Goal: Task Accomplishment & Management: Manage account settings

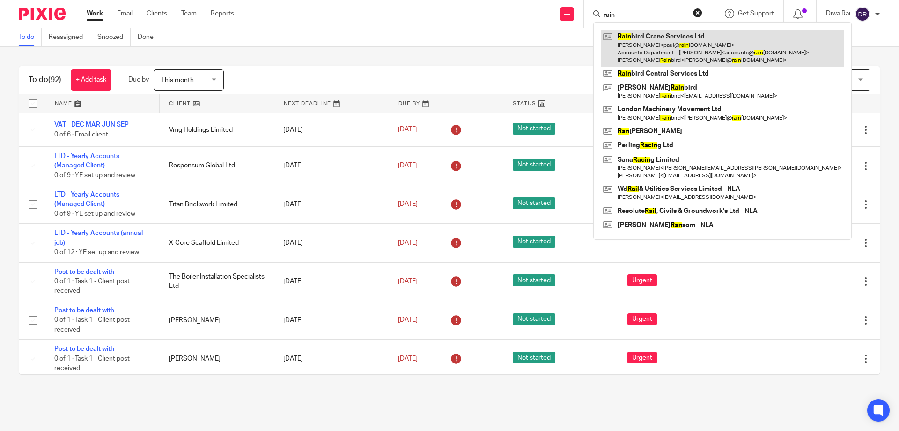
type input "rain"
click at [678, 37] on link at bounding box center [723, 48] width 244 height 37
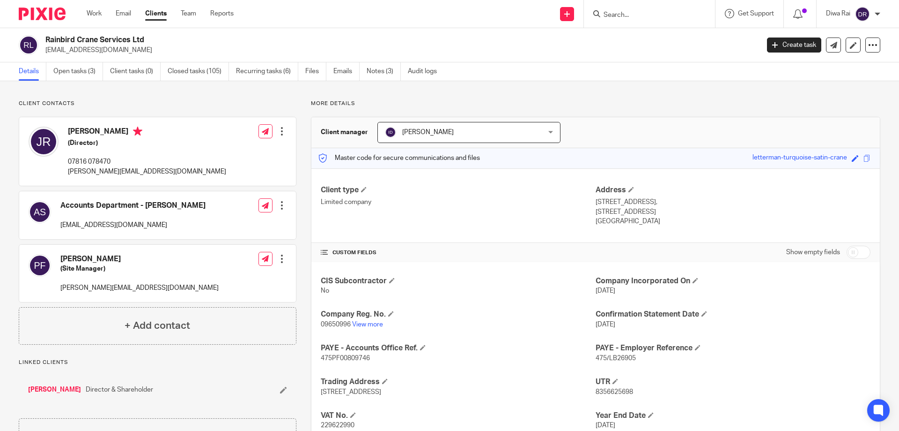
click at [41, 19] on img at bounding box center [42, 13] width 47 height 13
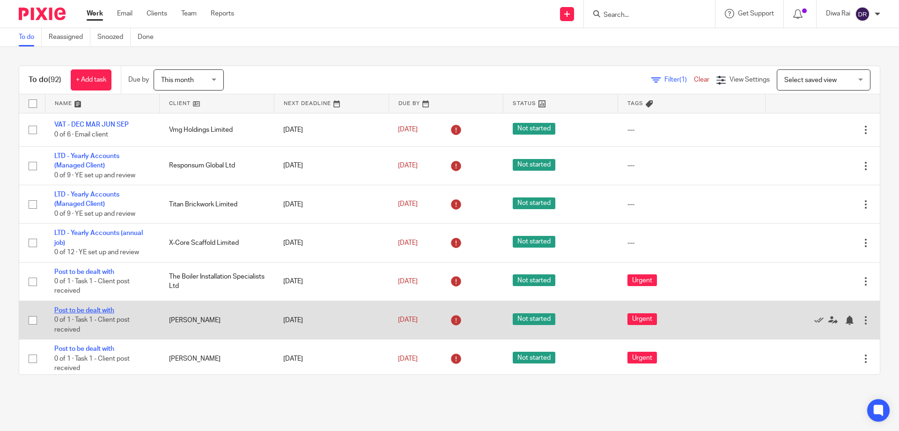
click at [85, 310] on link "Post to be dealt with" at bounding box center [84, 310] width 60 height 7
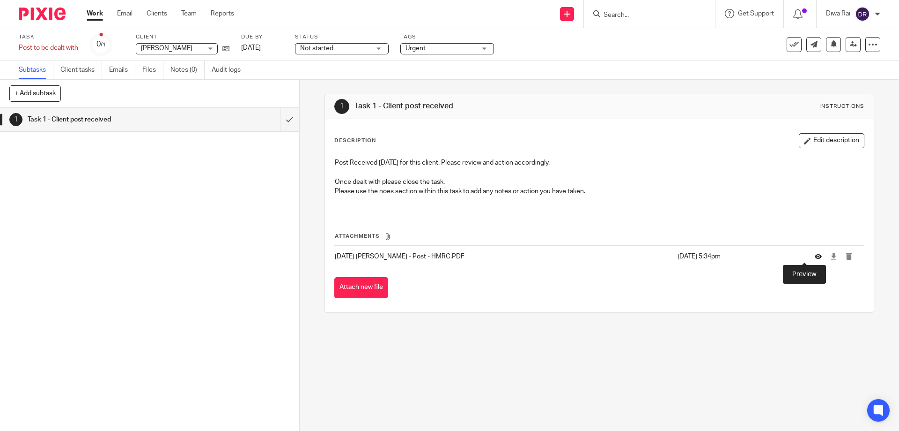
click at [815, 254] on icon at bounding box center [818, 256] width 7 height 7
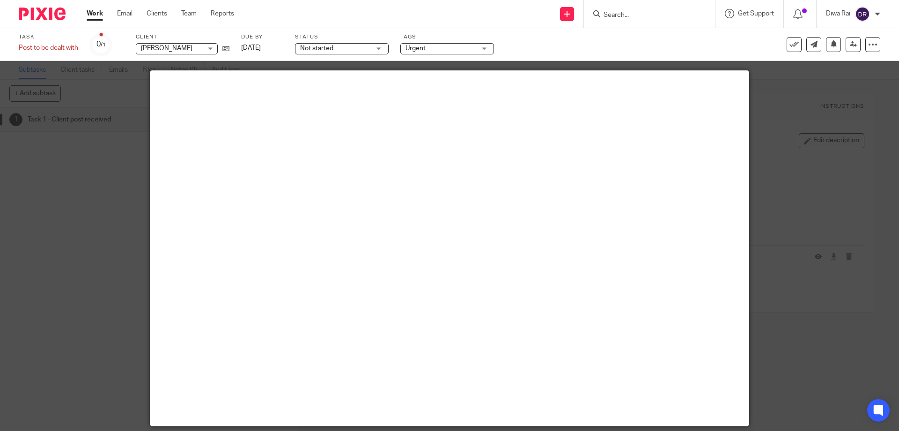
click at [831, 105] on div at bounding box center [449, 215] width 899 height 431
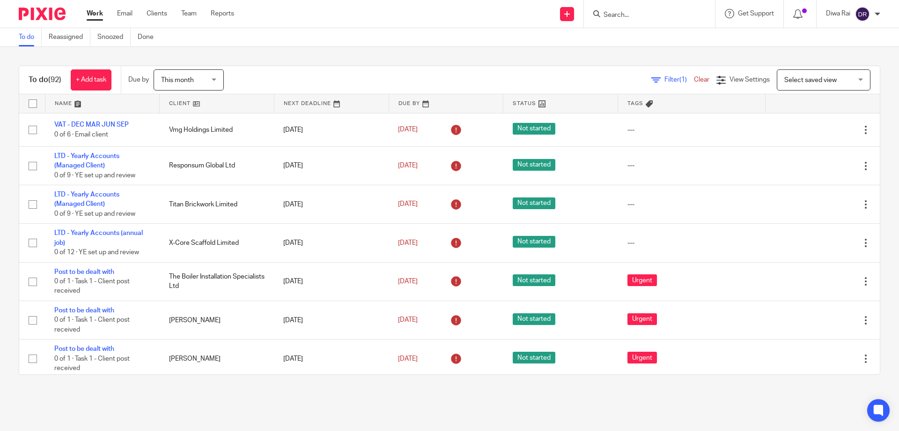
click at [637, 7] on div at bounding box center [649, 14] width 131 height 28
click at [634, 12] on input "Search" at bounding box center [645, 15] width 84 height 8
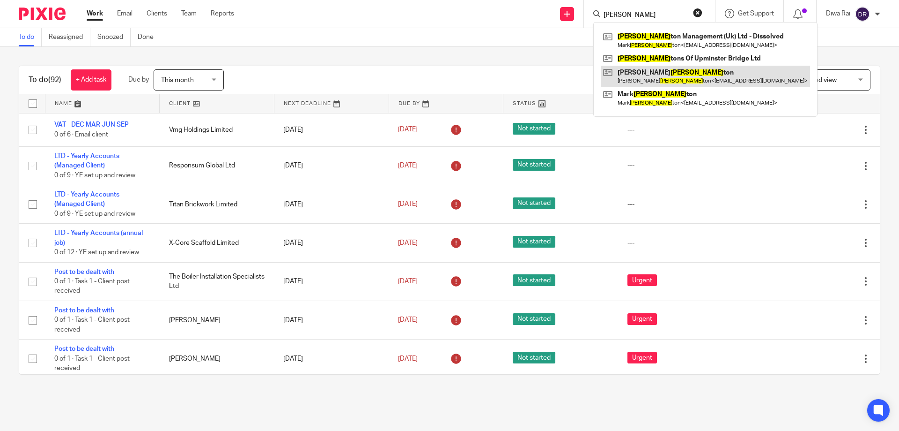
type input "harring"
click at [649, 82] on link at bounding box center [705, 77] width 209 height 22
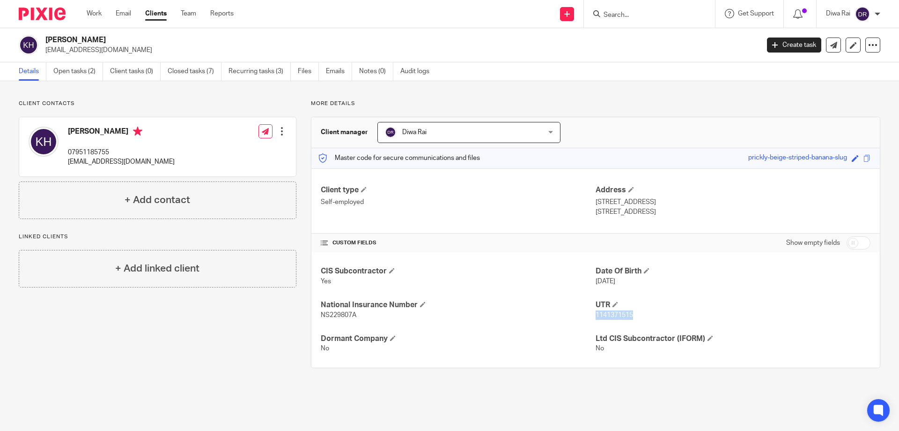
drag, startPoint x: 629, startPoint y: 315, endPoint x: 593, endPoint y: 316, distance: 36.1
click at [596, 316] on span "1141371515" at bounding box center [614, 315] width 37 height 7
copy span "1141371515"
click at [82, 78] on link "Open tasks (2)" at bounding box center [78, 71] width 50 height 18
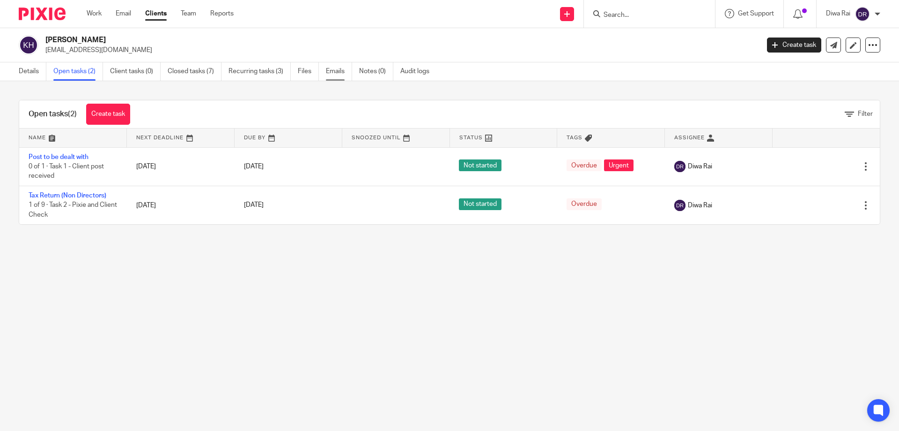
click at [337, 69] on link "Emails" at bounding box center [339, 71] width 26 height 18
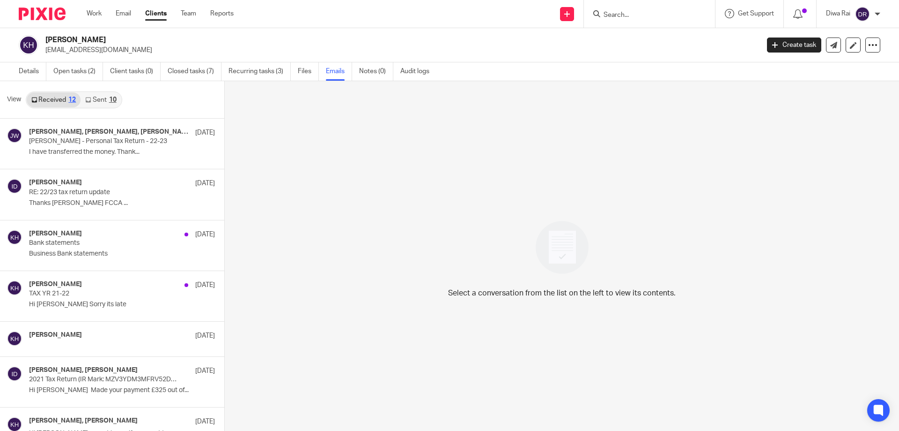
click at [102, 97] on link "Sent 10" at bounding box center [101, 99] width 40 height 15
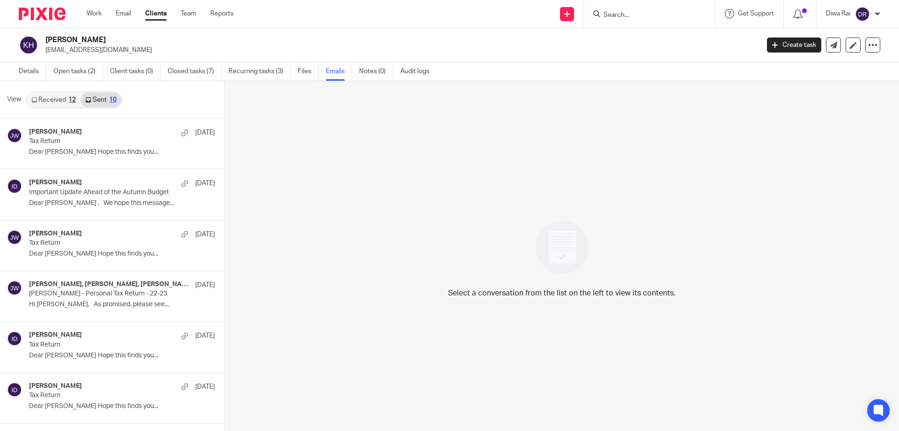
scroll to position [1, 0]
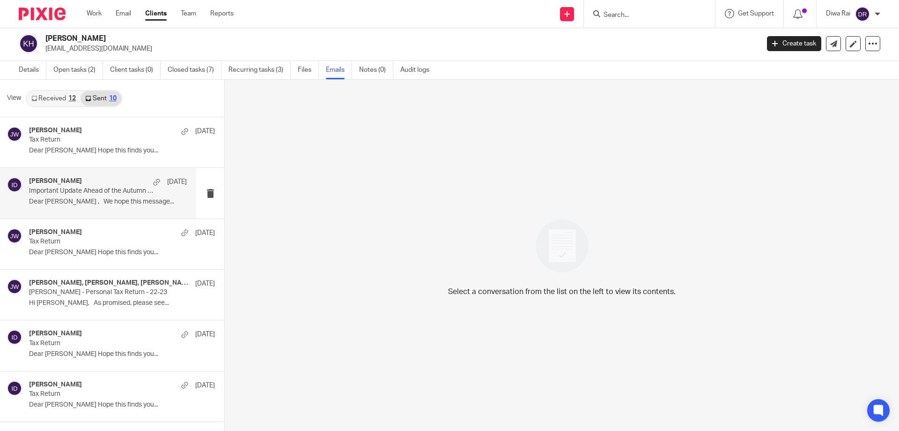
click at [74, 191] on p "Important Update Ahead of the Autumn Budget" at bounding box center [92, 191] width 126 height 8
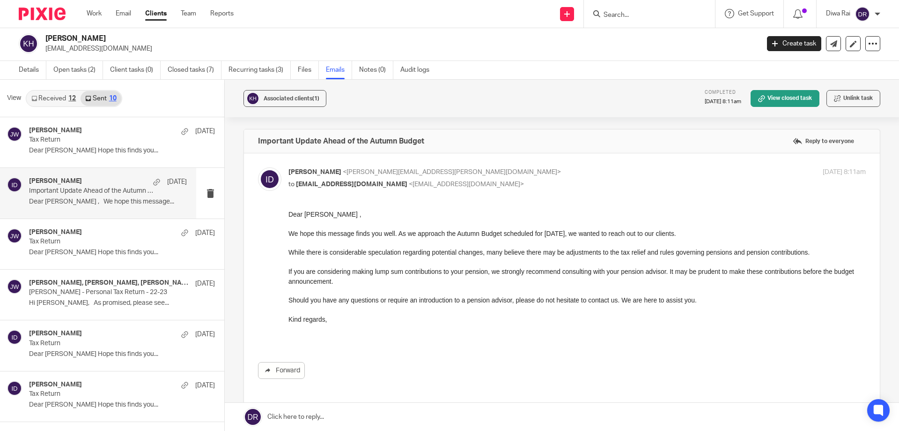
scroll to position [0, 0]
click at [98, 14] on link "Work" at bounding box center [94, 13] width 15 height 9
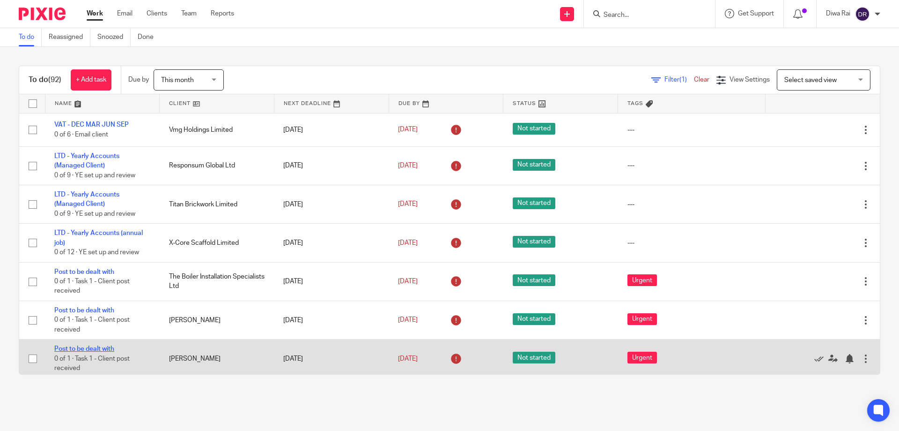
click at [100, 349] on link "Post to be dealt with" at bounding box center [84, 348] width 60 height 7
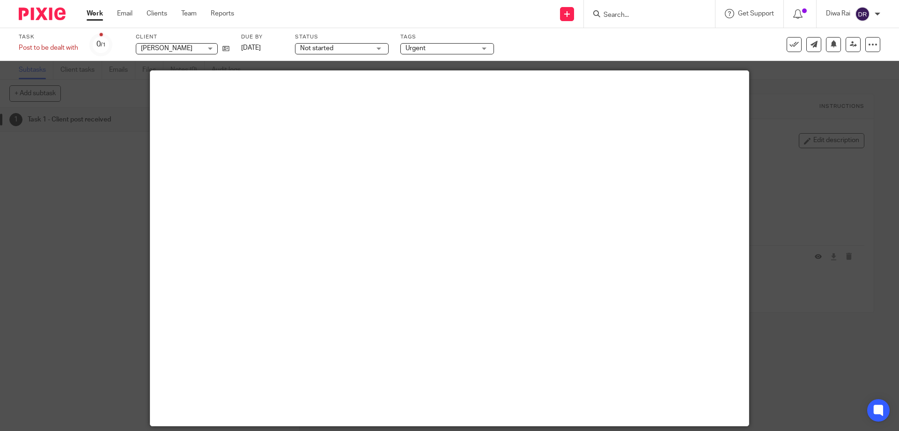
click at [833, 131] on div at bounding box center [449, 215] width 899 height 431
click at [782, 93] on div at bounding box center [449, 215] width 899 height 431
click at [778, 84] on div at bounding box center [449, 215] width 899 height 431
drag, startPoint x: 118, startPoint y: 69, endPoint x: 79, endPoint y: 5, distance: 74.6
click at [115, 64] on div at bounding box center [449, 215] width 899 height 431
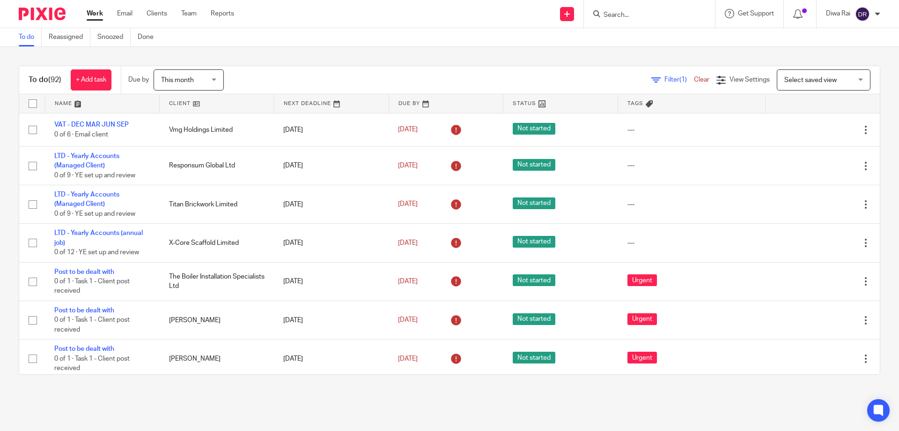
click at [695, 78] on link "Clear" at bounding box center [701, 79] width 15 height 7
click at [665, 78] on span "Filter (1)" at bounding box center [680, 79] width 30 height 7
click at [682, 82] on link "Filter" at bounding box center [696, 79] width 28 height 7
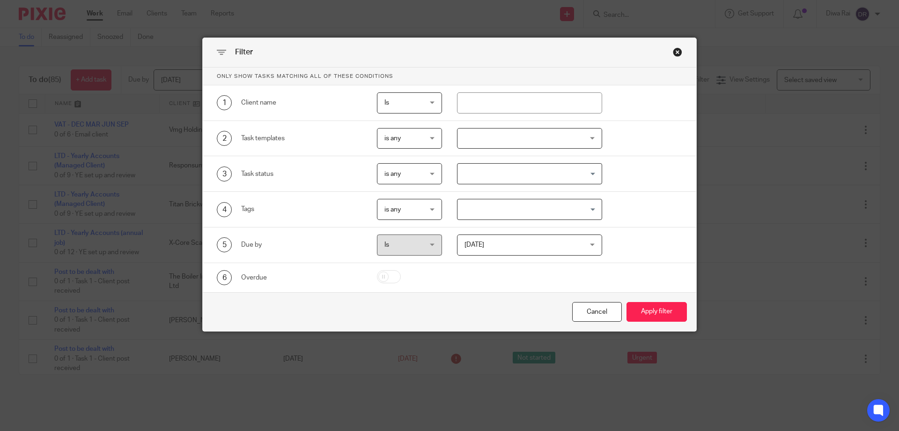
click at [467, 130] on div at bounding box center [530, 138] width 146 height 21
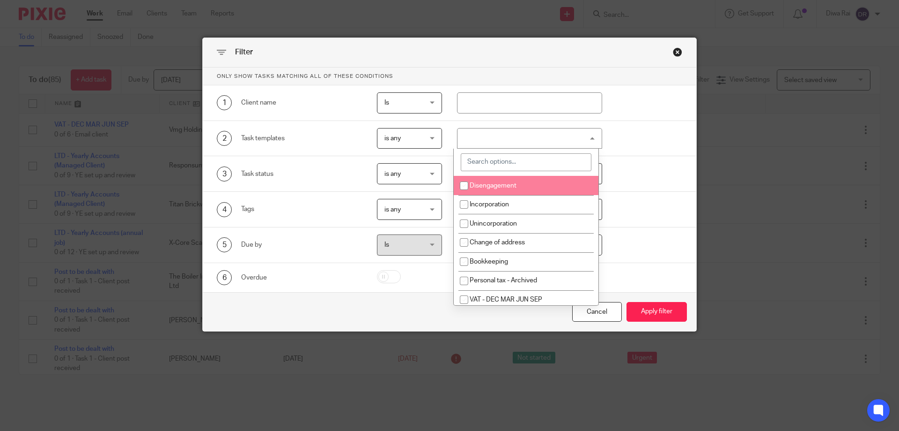
click at [490, 163] on input "search" at bounding box center [526, 162] width 131 height 18
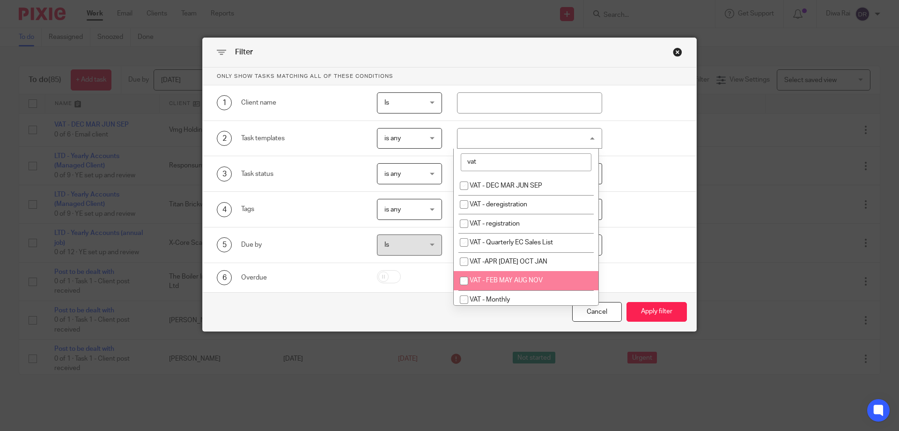
type input "vat"
click at [530, 284] on li "VAT - FEB MAY AUG NOV" at bounding box center [526, 280] width 145 height 19
checkbox input "true"
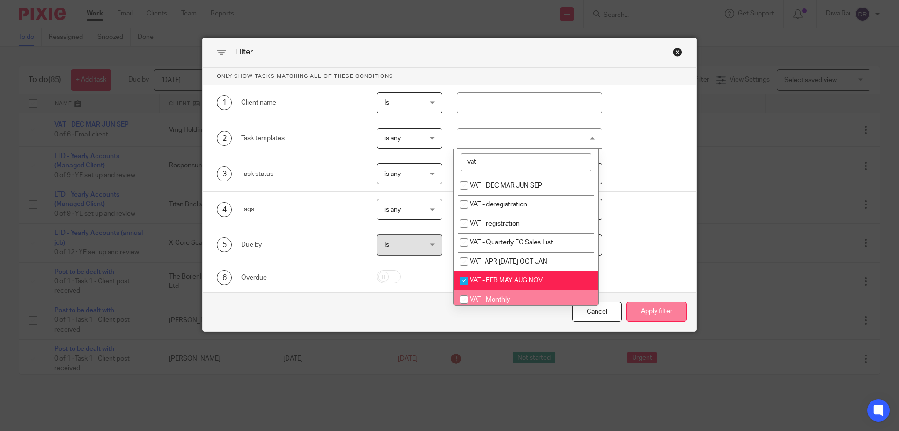
click at [652, 311] on button "Apply filter" at bounding box center [657, 312] width 60 height 20
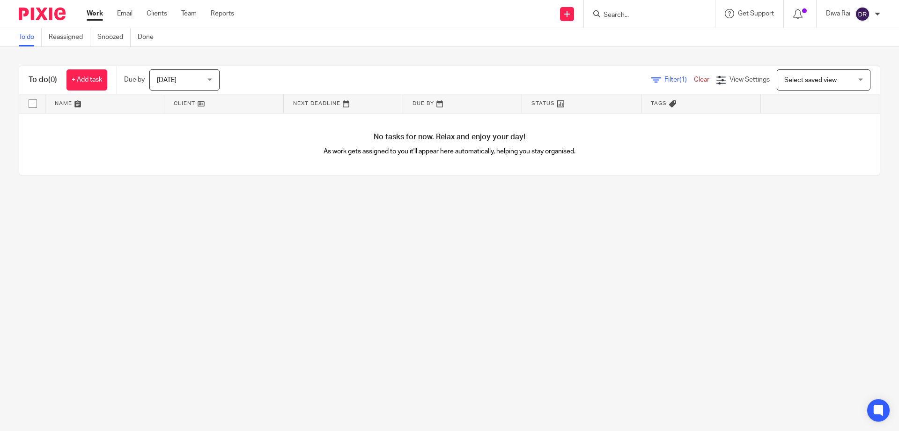
click at [209, 80] on div "[DATE] [DATE]" at bounding box center [184, 79] width 70 height 21
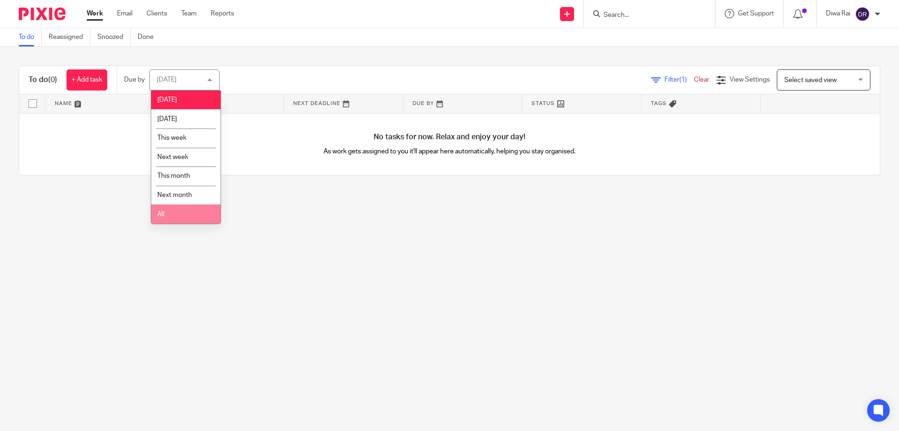
click at [180, 213] on li "All" at bounding box center [185, 213] width 69 height 19
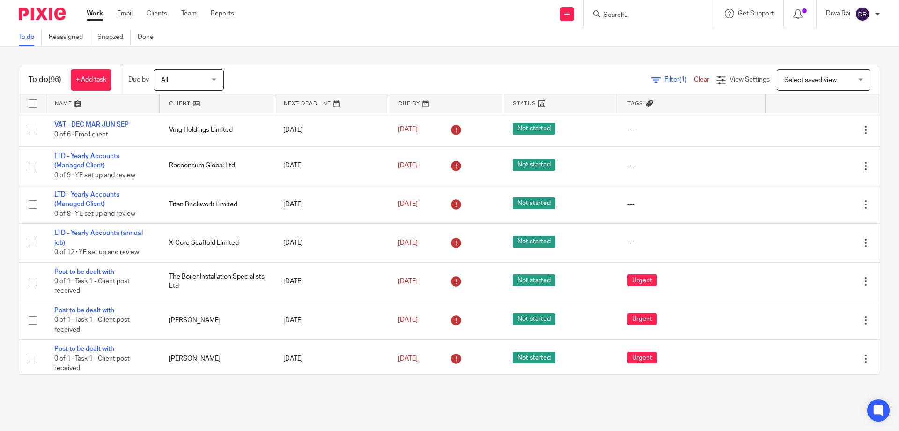
click at [661, 84] on div "Filter (1) Clear" at bounding box center [684, 80] width 65 height 10
click at [665, 82] on span "Filter (1)" at bounding box center [680, 79] width 30 height 7
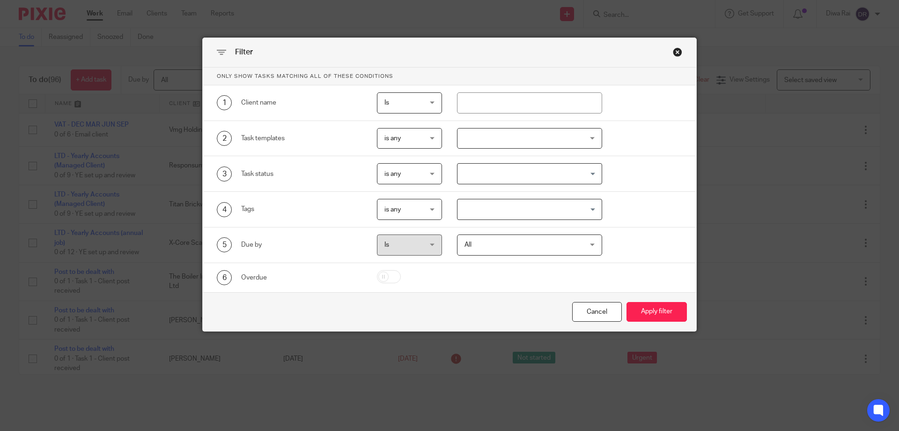
click at [467, 139] on div at bounding box center [530, 138] width 146 height 21
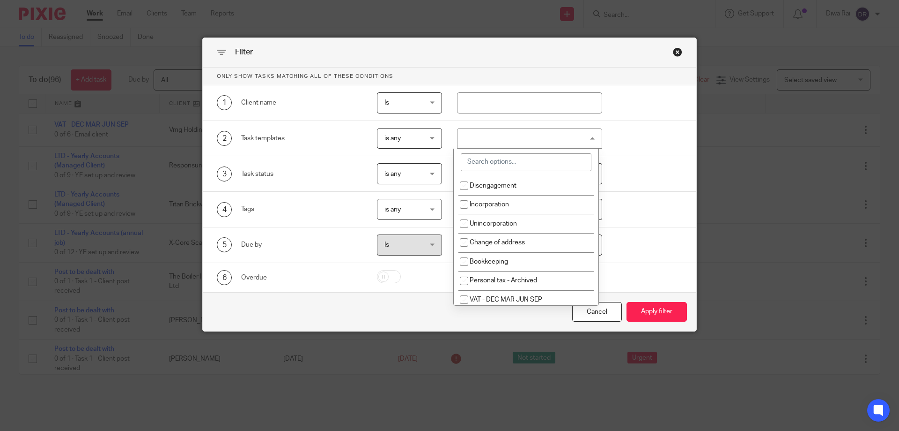
click at [464, 134] on div at bounding box center [530, 138] width 146 height 21
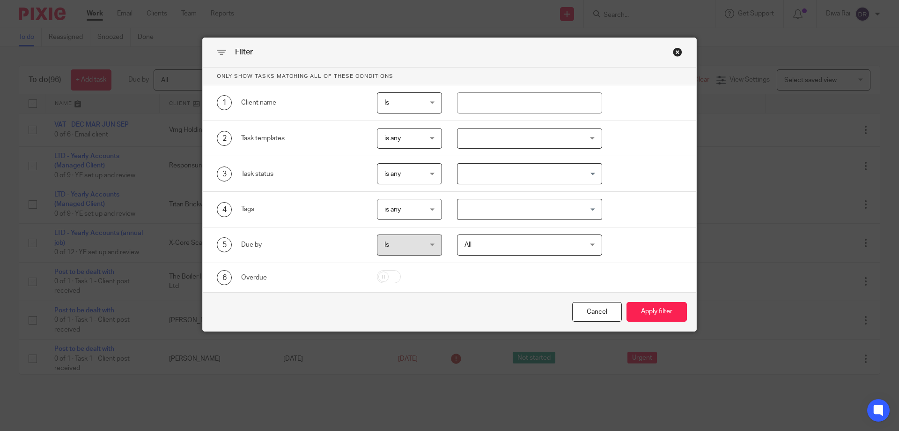
click at [490, 176] on input "Search for option" at bounding box center [528, 173] width 139 height 16
click at [487, 136] on div at bounding box center [530, 138] width 146 height 21
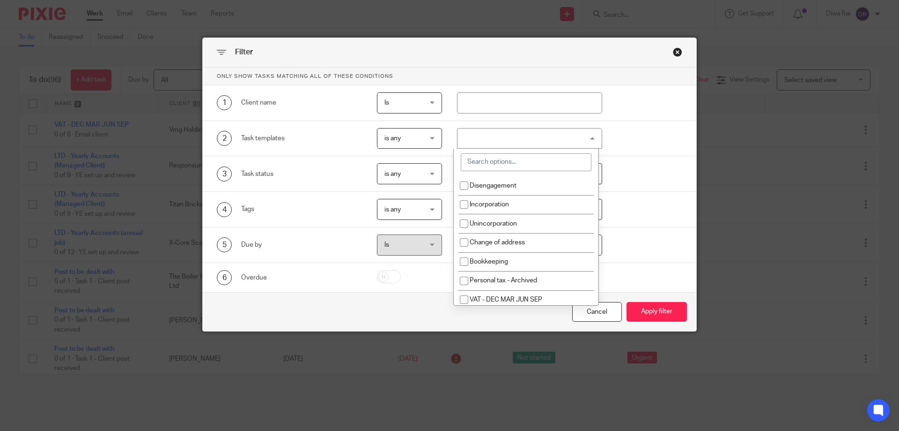
click at [494, 159] on input "search" at bounding box center [526, 162] width 131 height 18
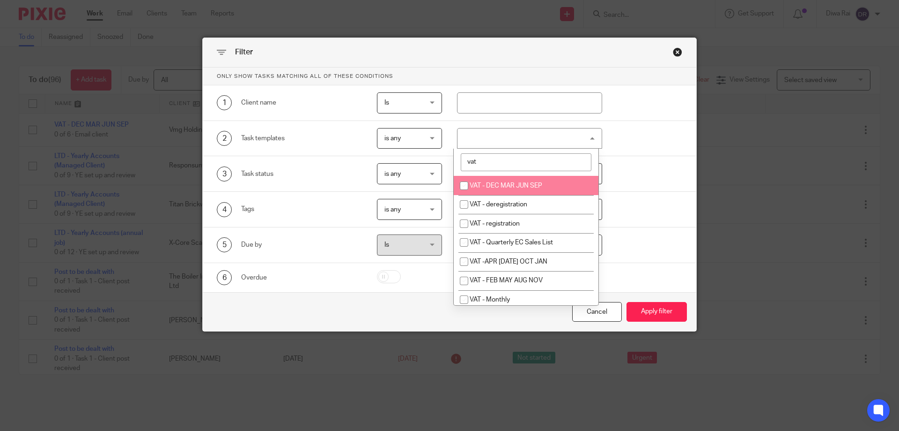
type input "vat"
click at [545, 186] on li "VAT - DEC MAR JUN SEP" at bounding box center [526, 185] width 145 height 19
checkbox input "true"
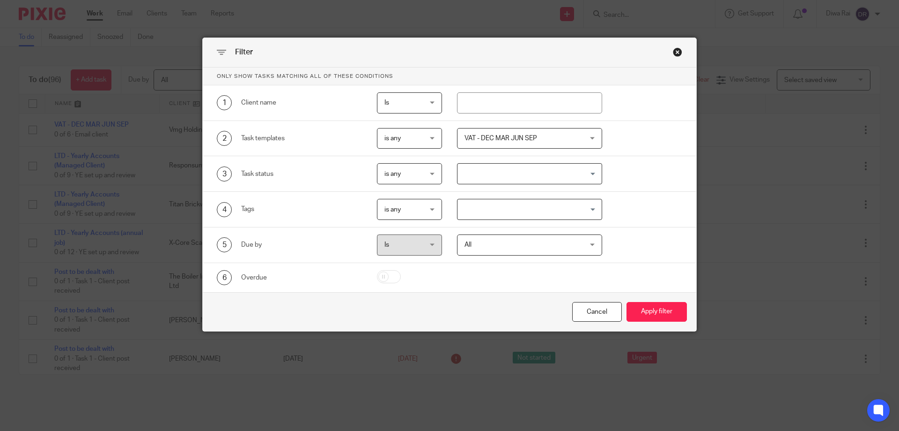
drag, startPoint x: 339, startPoint y: 260, endPoint x: 345, endPoint y: 256, distance: 6.5
click at [339, 259] on div "5 Due by Is Is Is is All All Today Tomorrow This week Next week This month Next…" at bounding box center [450, 245] width 494 height 36
click at [489, 245] on span "All" at bounding box center [520, 245] width 110 height 20
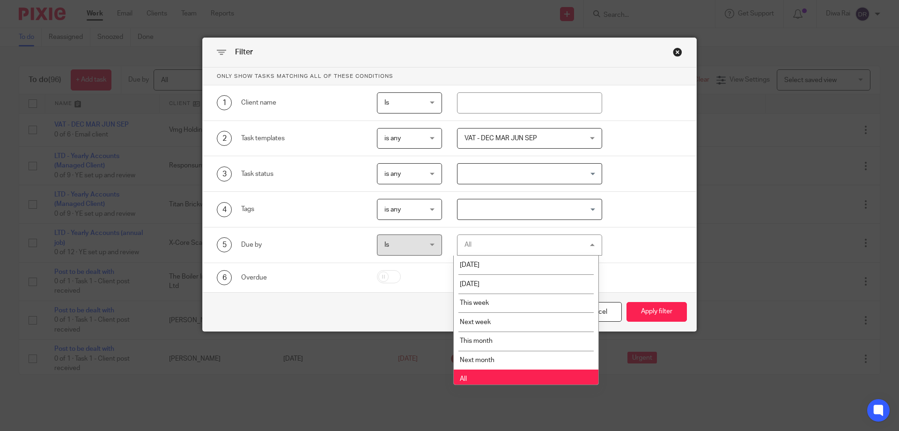
click at [489, 245] on div "All All" at bounding box center [530, 244] width 146 height 21
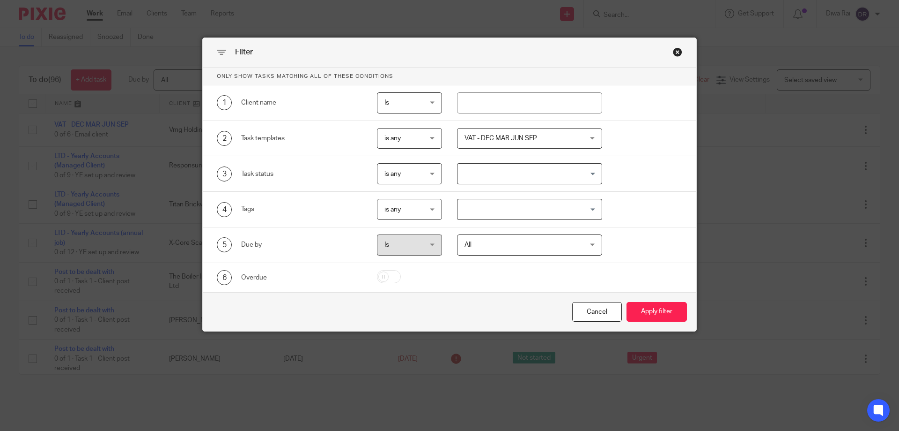
click at [489, 245] on span "All" at bounding box center [520, 245] width 110 height 20
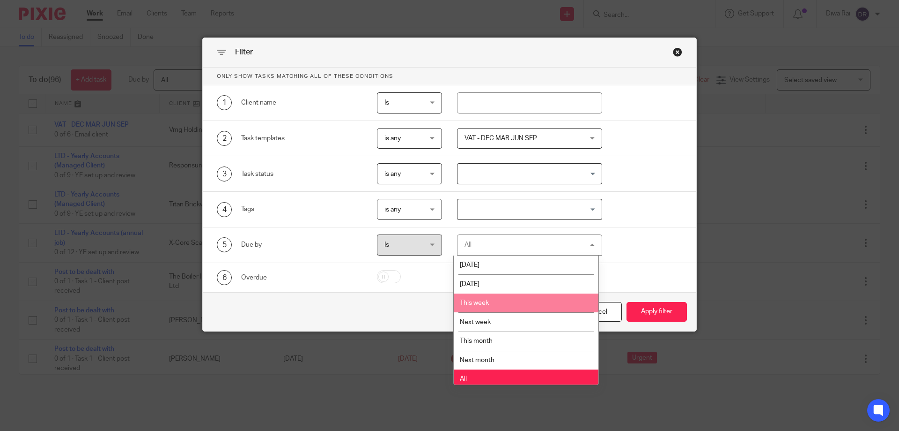
click at [389, 305] on div "Cancel Apply filter" at bounding box center [450, 311] width 494 height 39
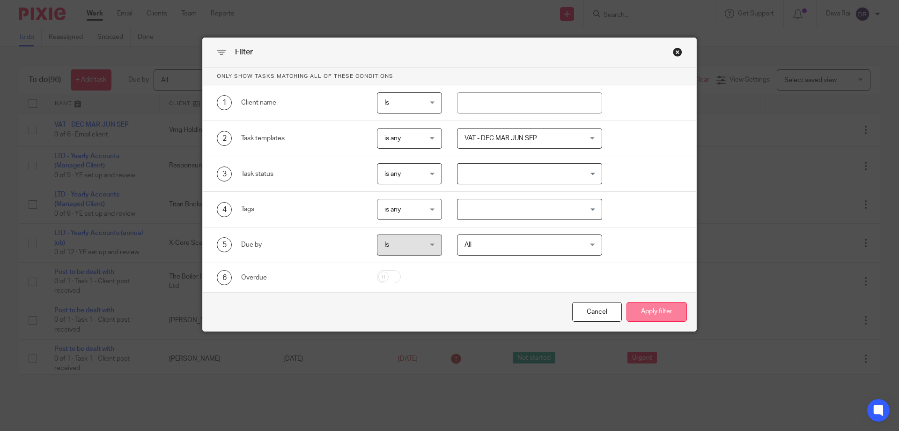
click at [642, 317] on button "Apply filter" at bounding box center [657, 312] width 60 height 20
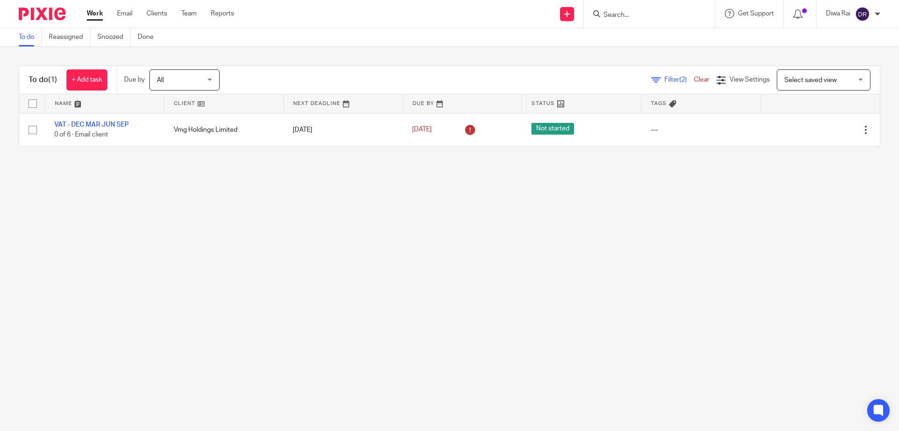
click at [665, 82] on span "Filter (2)" at bounding box center [680, 79] width 30 height 7
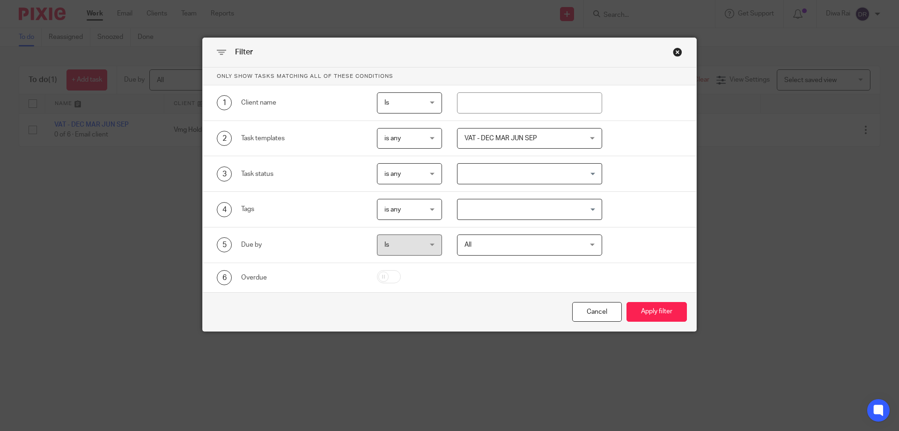
click at [482, 250] on span "All" at bounding box center [520, 245] width 110 height 20
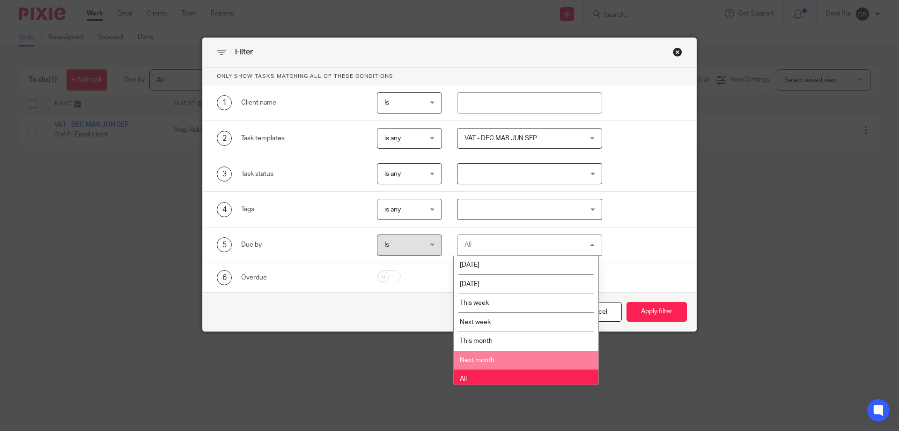
drag, startPoint x: 515, startPoint y: 364, endPoint x: 565, endPoint y: 370, distance: 50.0
click at [517, 364] on li "Next month" at bounding box center [526, 359] width 145 height 19
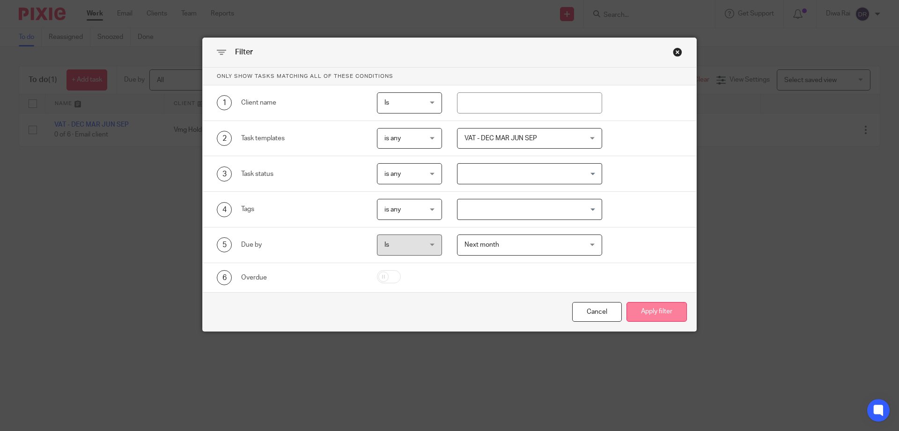
click at [652, 313] on button "Apply filter" at bounding box center [657, 312] width 60 height 20
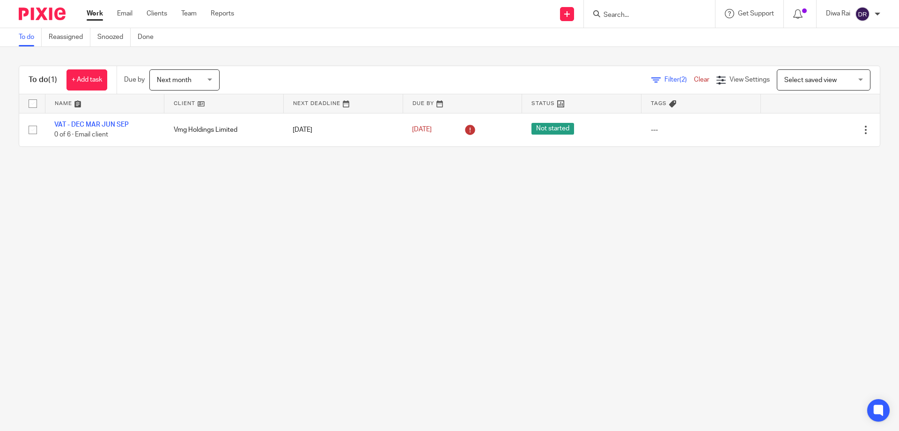
click at [665, 82] on span "Filter (2)" at bounding box center [680, 79] width 30 height 7
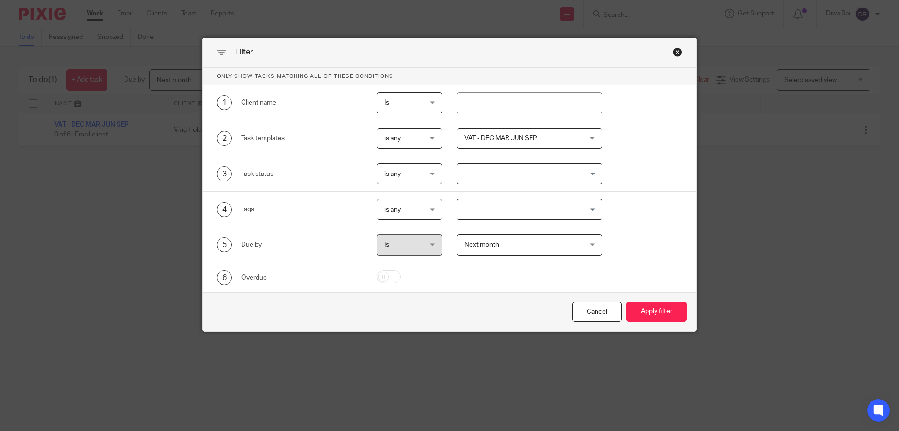
click at [528, 141] on span "VAT - DEC MAR JUN SEP" at bounding box center [520, 138] width 110 height 20
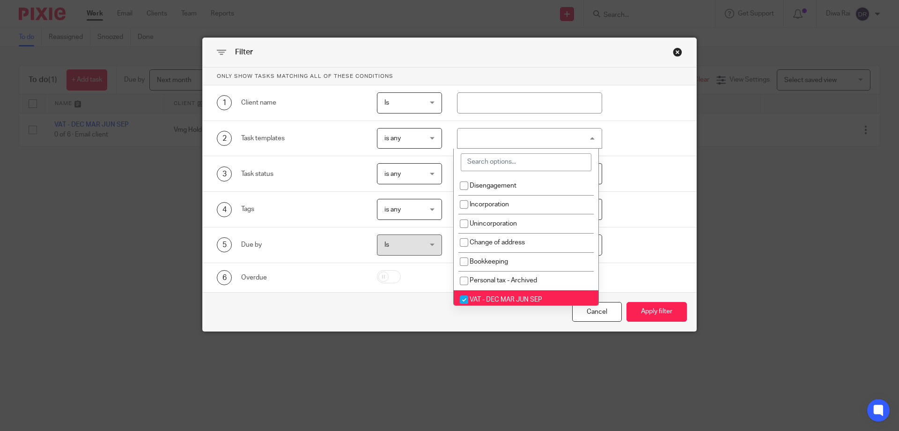
click at [465, 301] on input "checkbox" at bounding box center [464, 299] width 18 height 18
checkbox input "false"
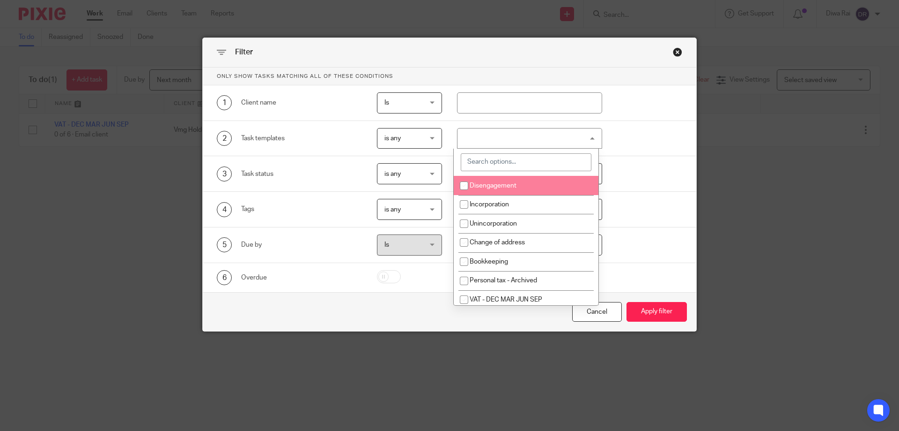
click at [486, 158] on input "search" at bounding box center [526, 162] width 131 height 18
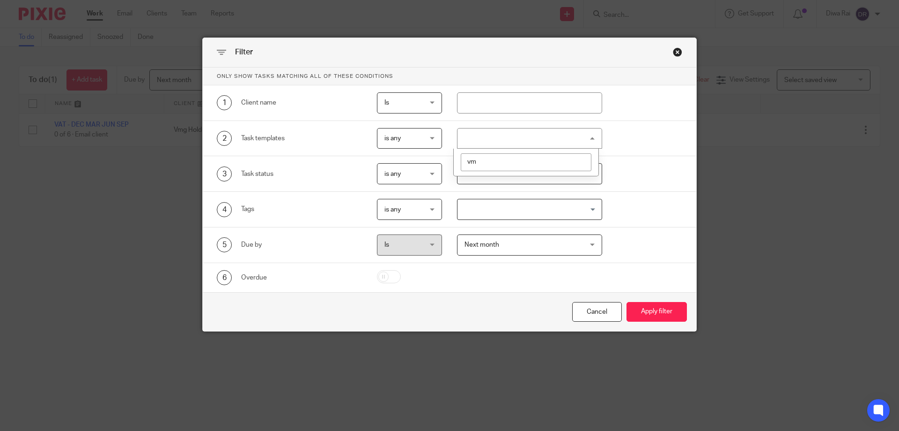
type input "v"
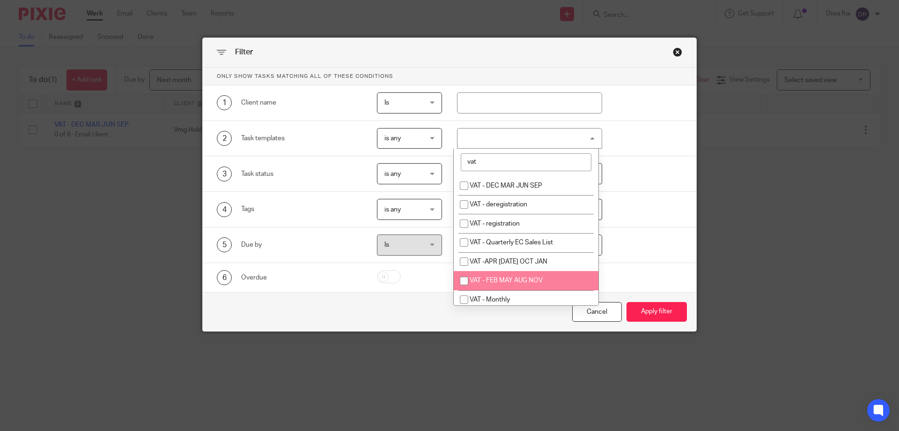
type input "vat"
click at [542, 275] on li "VAT - FEB MAY AUG NOV" at bounding box center [526, 280] width 145 height 19
checkbox input "true"
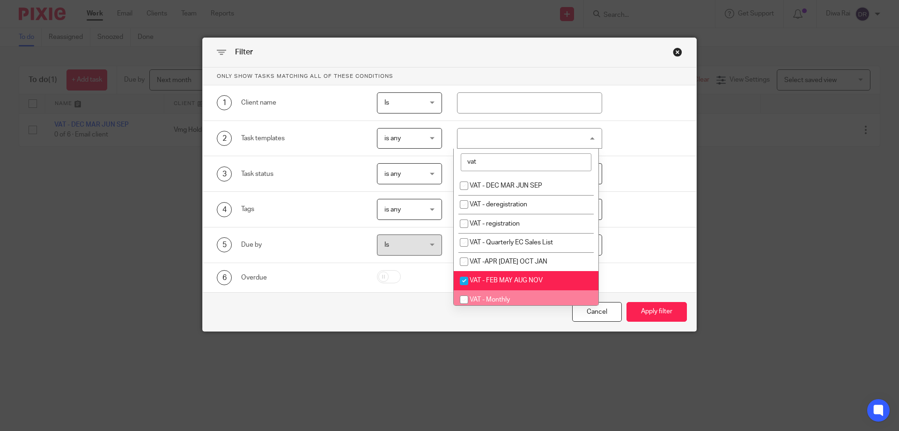
click at [414, 284] on div at bounding box center [403, 277] width 80 height 15
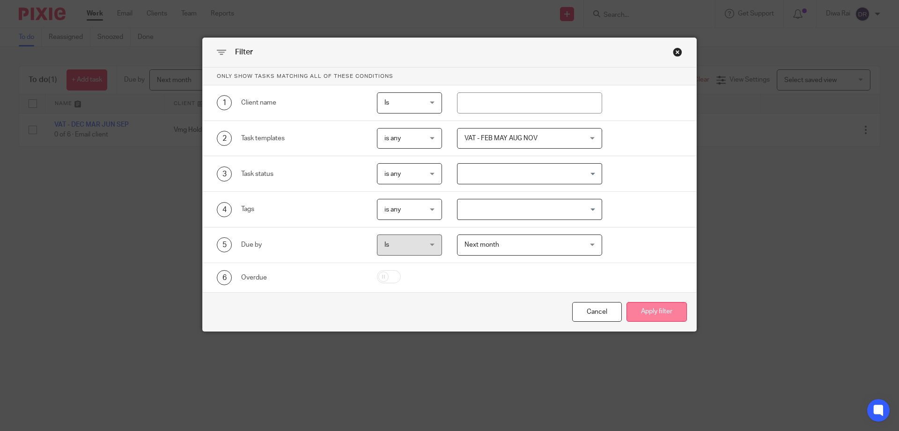
click at [648, 313] on button "Apply filter" at bounding box center [657, 312] width 60 height 20
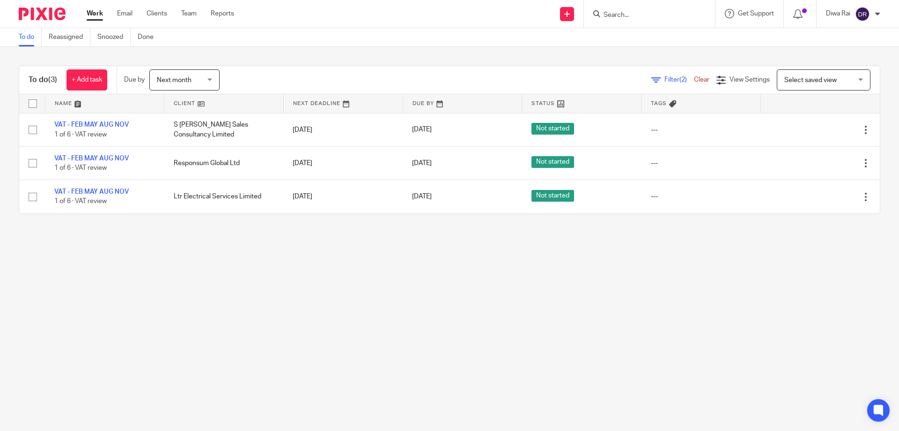
drag, startPoint x: 626, startPoint y: 2, endPoint x: 621, endPoint y: 2, distance: 5.6
click at [621, 2] on div at bounding box center [649, 14] width 131 height 28
click at [612, 12] on input "Search" at bounding box center [645, 15] width 84 height 8
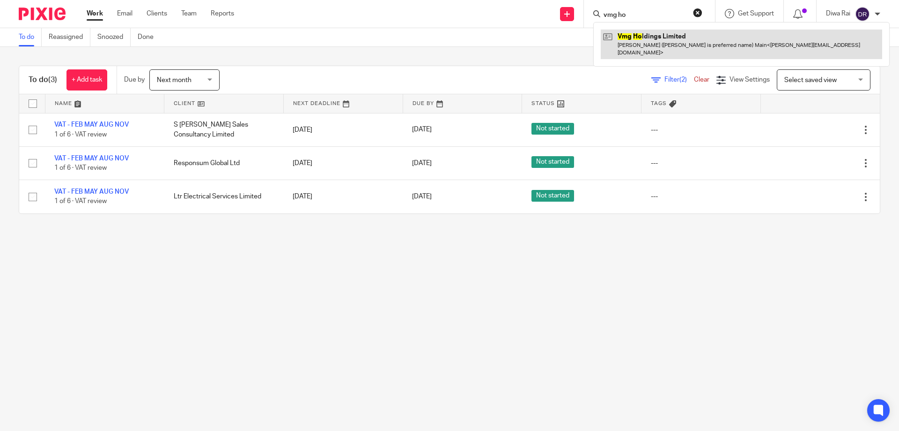
type input "vmg ho"
click at [653, 30] on link at bounding box center [742, 44] width 282 height 29
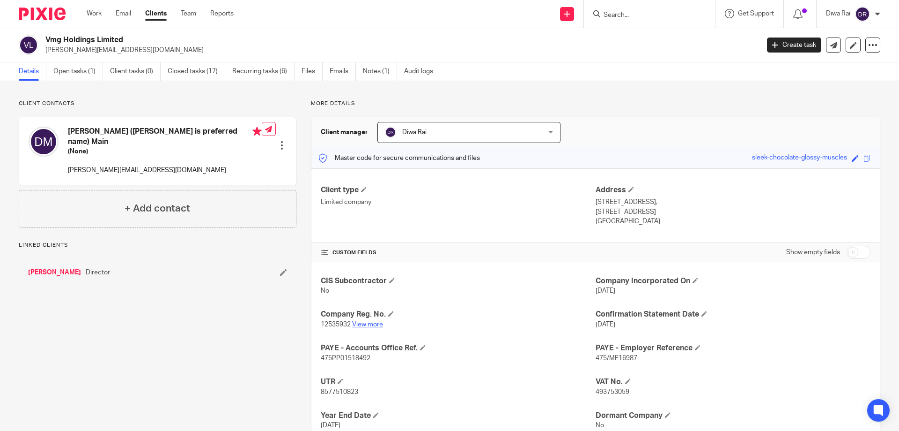
click at [368, 323] on link "View more" at bounding box center [367, 324] width 31 height 7
click at [648, 8] on form at bounding box center [653, 14] width 100 height 12
click at [636, 15] on input "Search" at bounding box center [645, 15] width 84 height 8
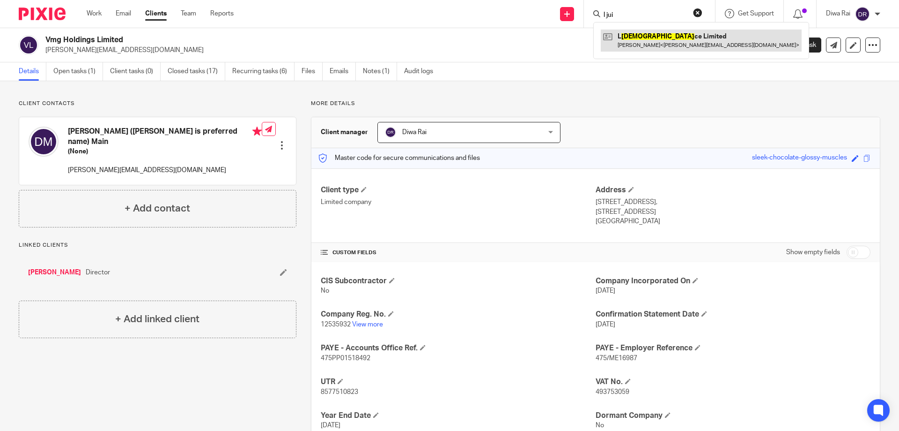
type input "l jui"
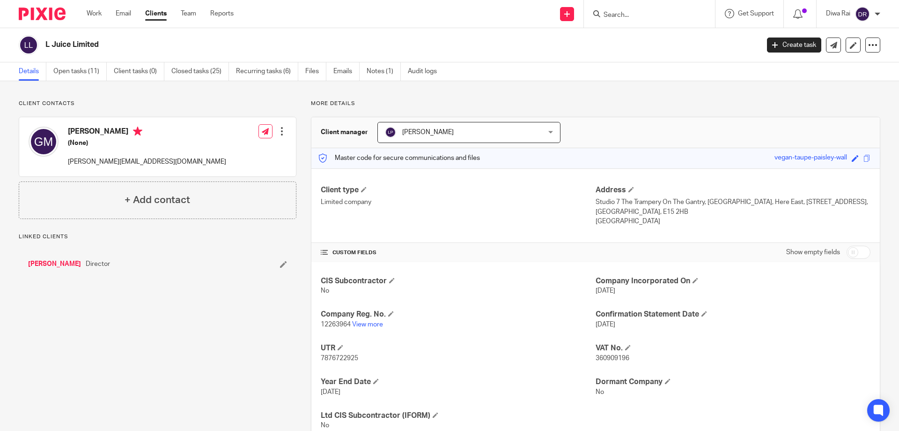
scroll to position [33, 0]
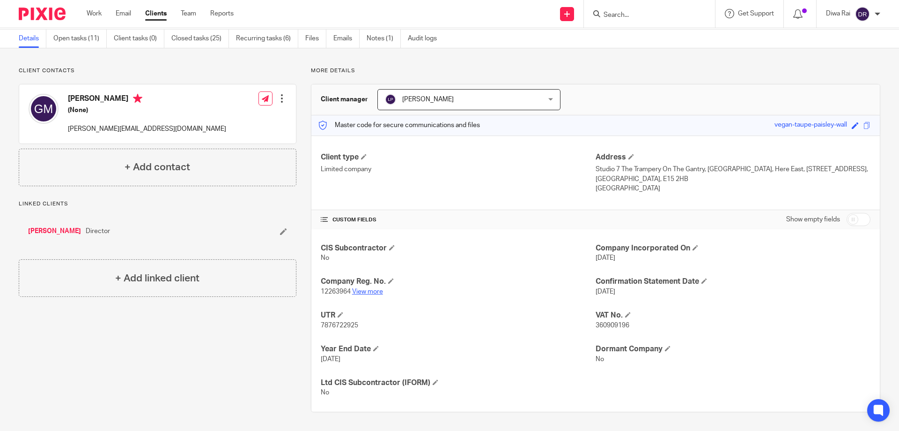
click at [375, 288] on link "View more" at bounding box center [367, 291] width 31 height 7
click at [628, 9] on form at bounding box center [653, 14] width 100 height 12
click at [630, 13] on input "Search" at bounding box center [645, 15] width 84 height 8
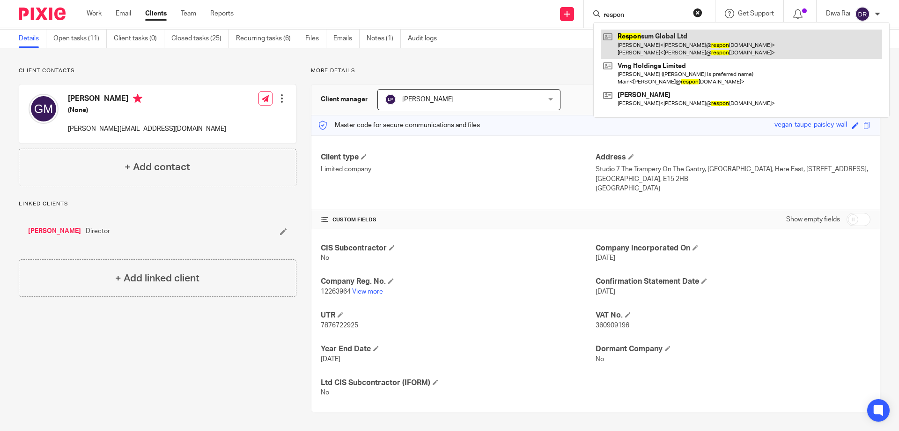
type input "respon"
click at [678, 42] on link at bounding box center [742, 44] width 282 height 29
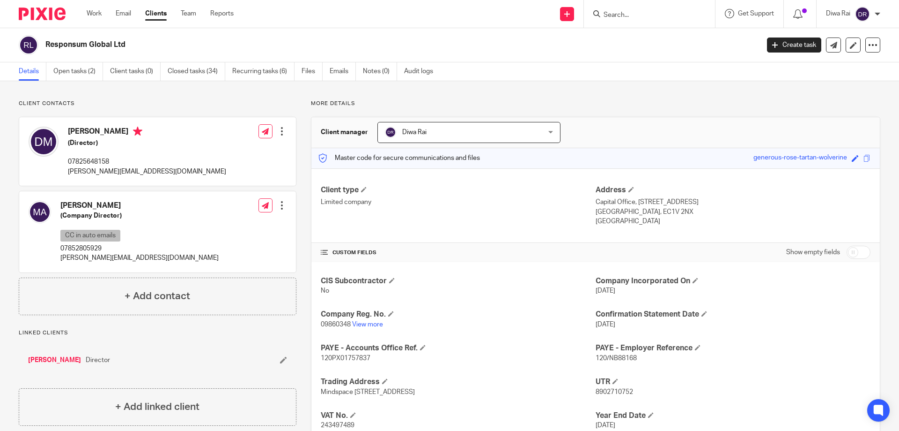
click at [653, 18] on input "Search" at bounding box center [645, 15] width 84 height 8
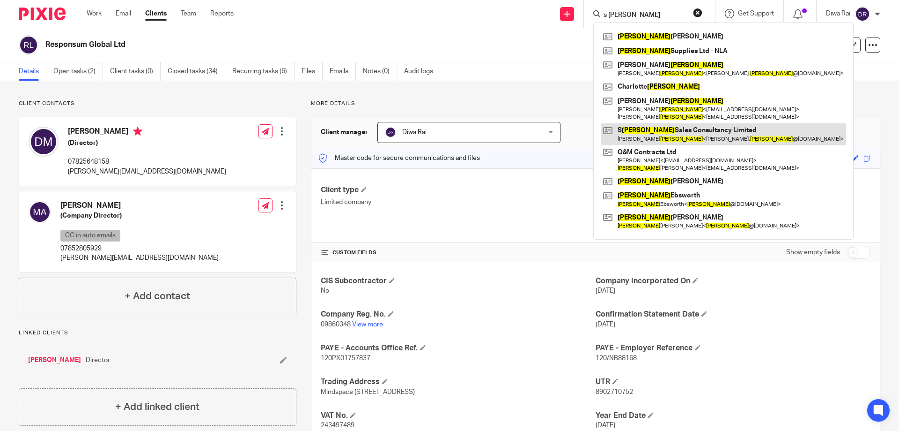
type input "s mason"
click at [650, 135] on link at bounding box center [723, 134] width 245 height 22
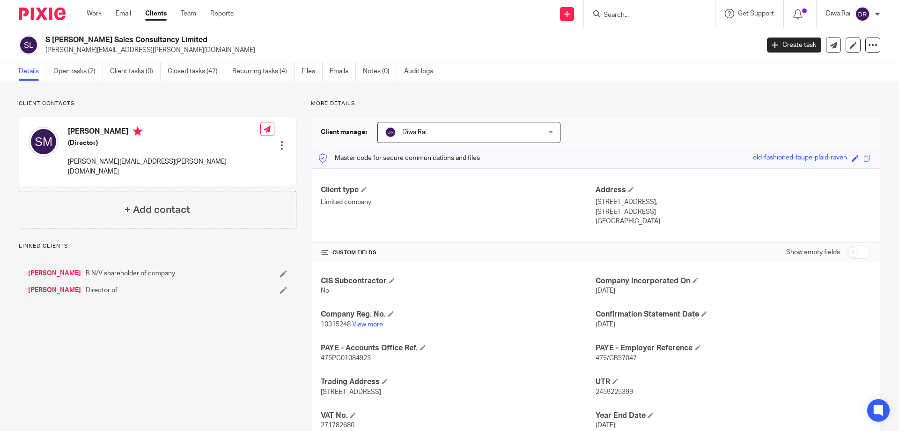
scroll to position [66, 0]
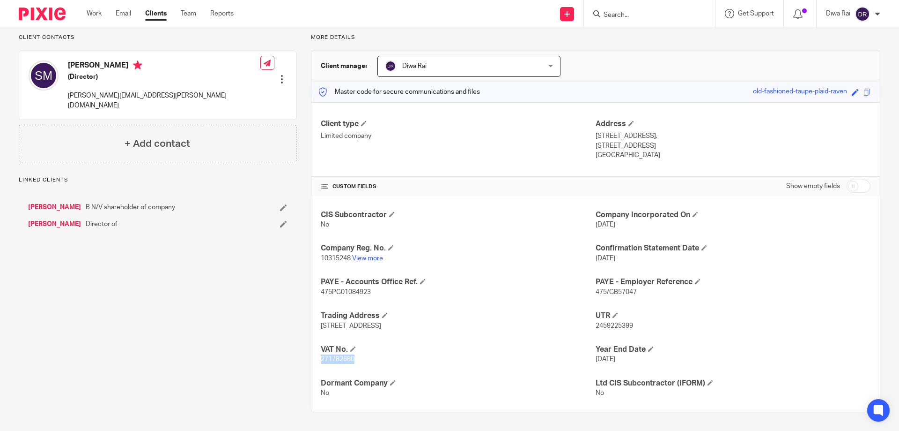
drag, startPoint x: 357, startPoint y: 359, endPoint x: 316, endPoint y: 357, distance: 41.3
click at [316, 357] on div "CIS Subcontractor No Company Incorporated On [DATE] Company Reg. No. 10315248 V…" at bounding box center [596, 304] width 569 height 216
copy span "271782680"
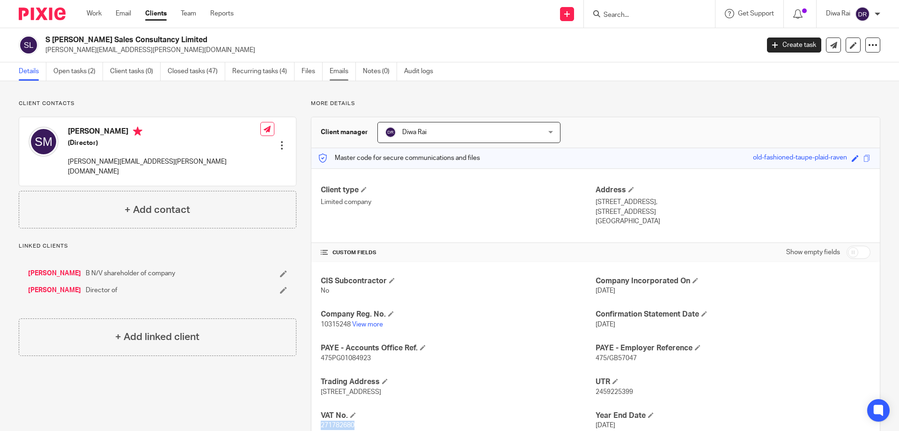
click at [342, 73] on link "Emails" at bounding box center [343, 71] width 26 height 18
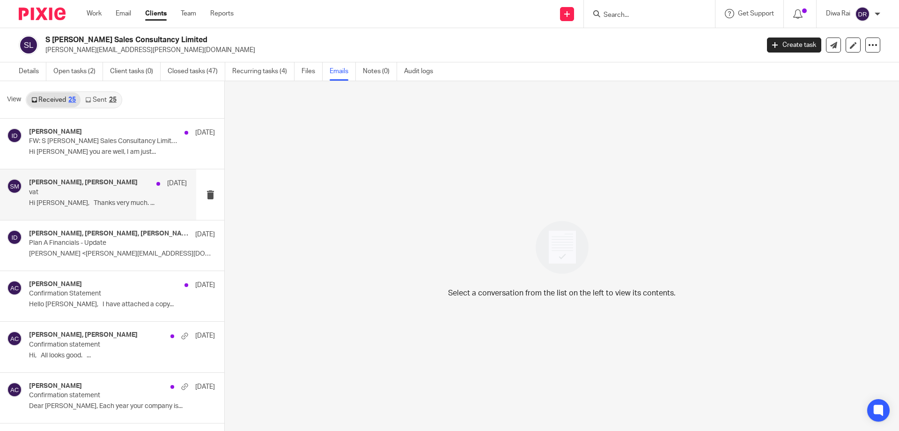
drag, startPoint x: 106, startPoint y: 182, endPoint x: 112, endPoint y: 185, distance: 7.1
click at [107, 183] on h4 "Steven Mason, Jaye Warren" at bounding box center [83, 182] width 109 height 8
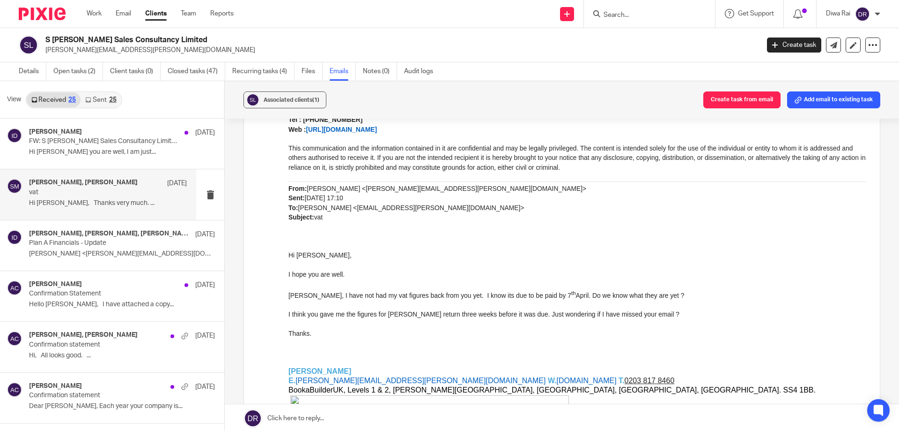
scroll to position [750, 0]
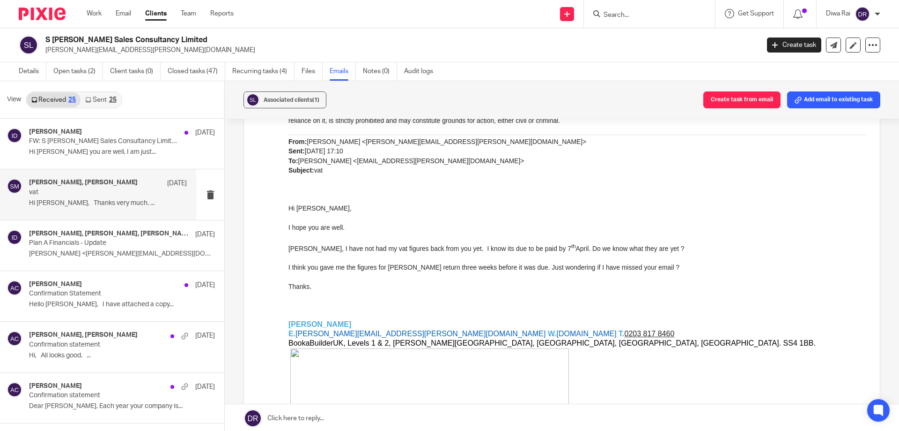
click at [97, 205] on p "Hi Jaye, Thanks very much. ..." at bounding box center [108, 203] width 158 height 8
click at [73, 128] on div "Ian Douglas 1 Sep" at bounding box center [108, 132] width 158 height 9
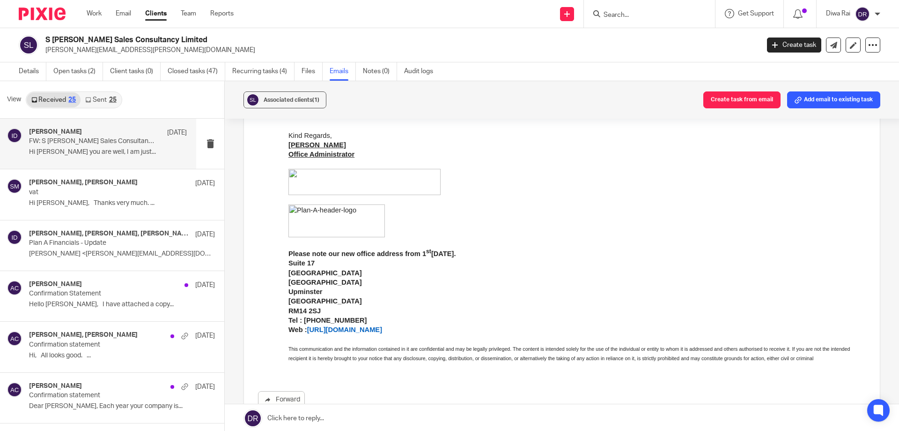
scroll to position [494, 0]
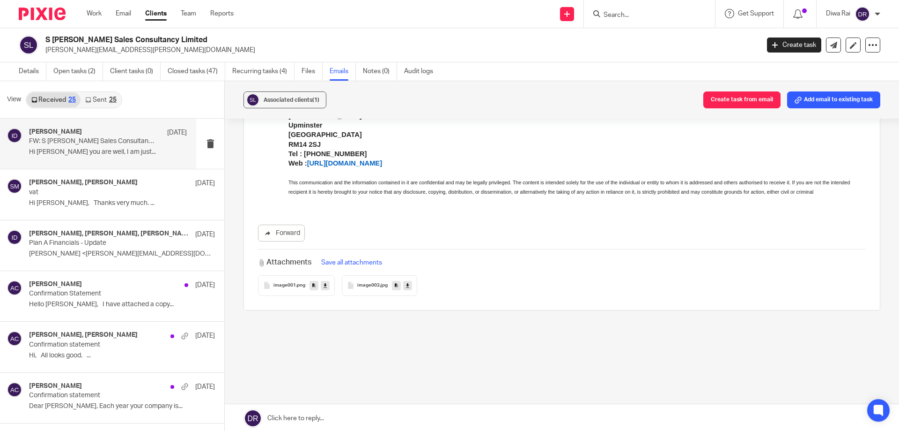
click at [289, 282] on span "image001" at bounding box center [285, 285] width 22 height 6
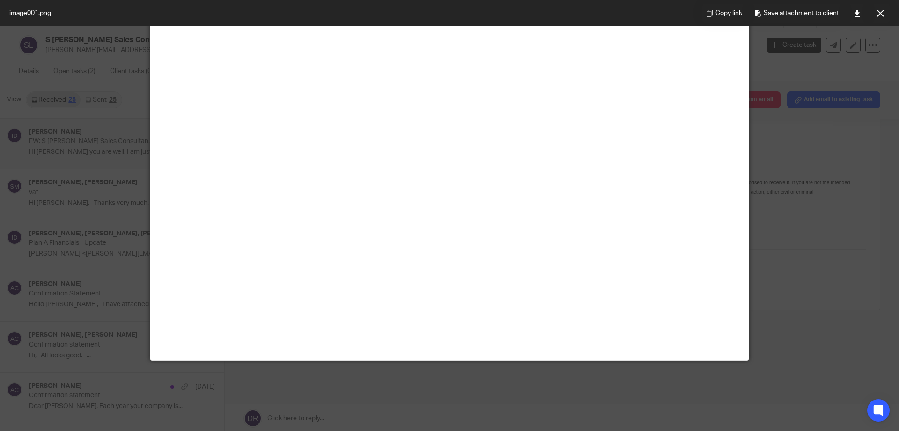
scroll to position [0, 0]
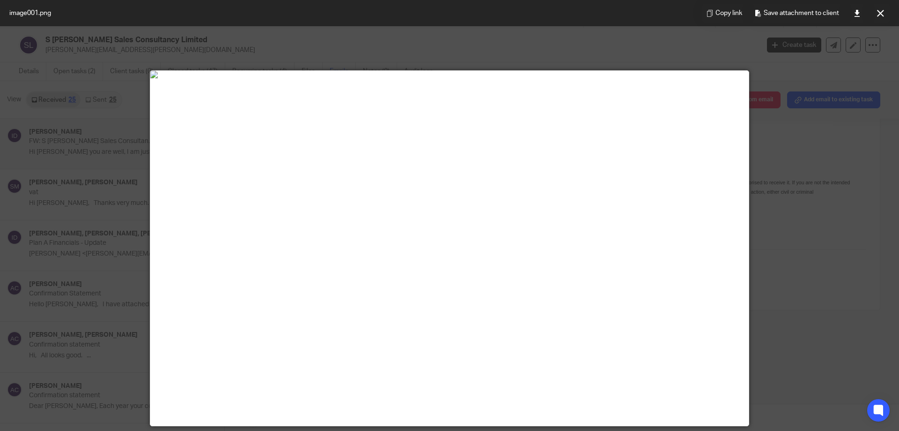
click at [812, 175] on div at bounding box center [449, 215] width 899 height 431
click at [843, 156] on div at bounding box center [449, 215] width 899 height 431
click at [897, 10] on div "Copy link Save attachment to client" at bounding box center [796, 13] width 206 height 26
click at [885, 20] on button at bounding box center [880, 13] width 19 height 19
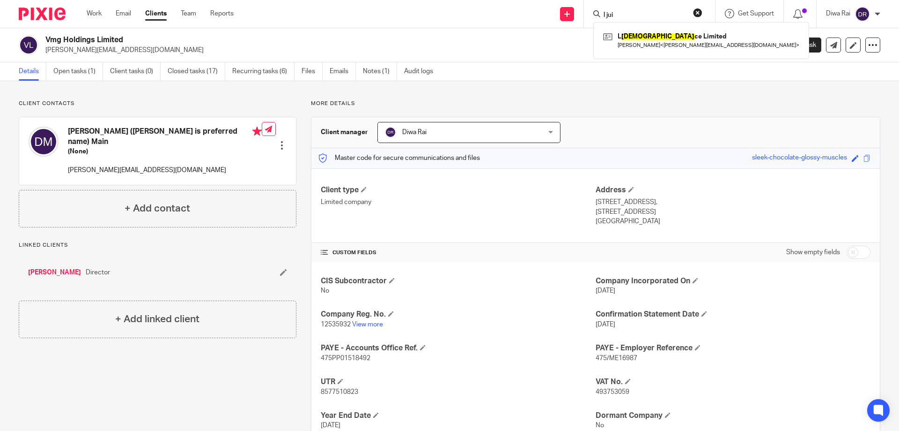
click at [50, 15] on img at bounding box center [42, 13] width 47 height 13
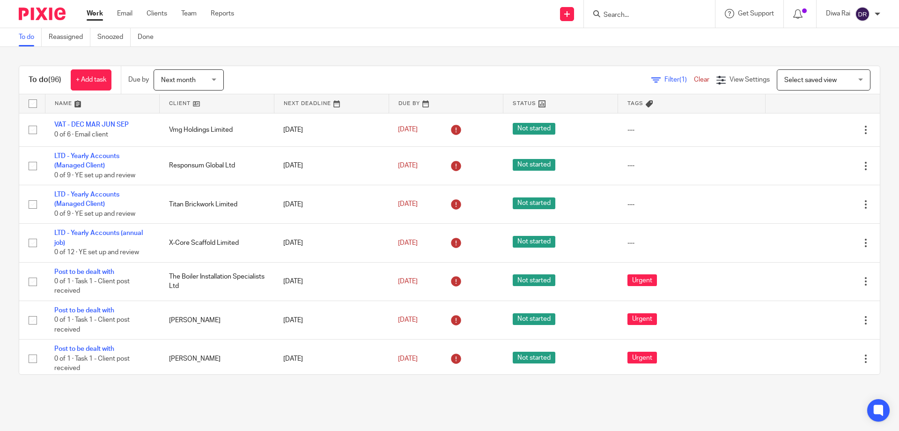
click at [666, 75] on div "Filter (1) Clear" at bounding box center [684, 80] width 65 height 10
click at [665, 82] on span "Filter (1)" at bounding box center [680, 79] width 30 height 7
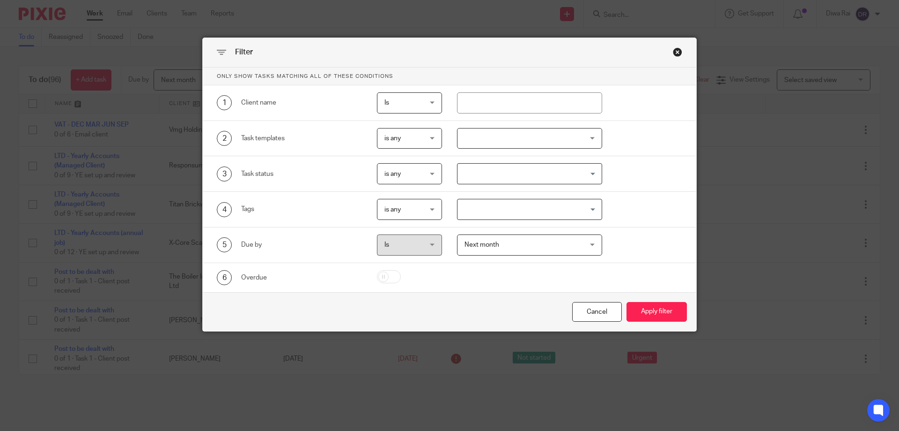
click at [469, 131] on div at bounding box center [530, 138] width 146 height 21
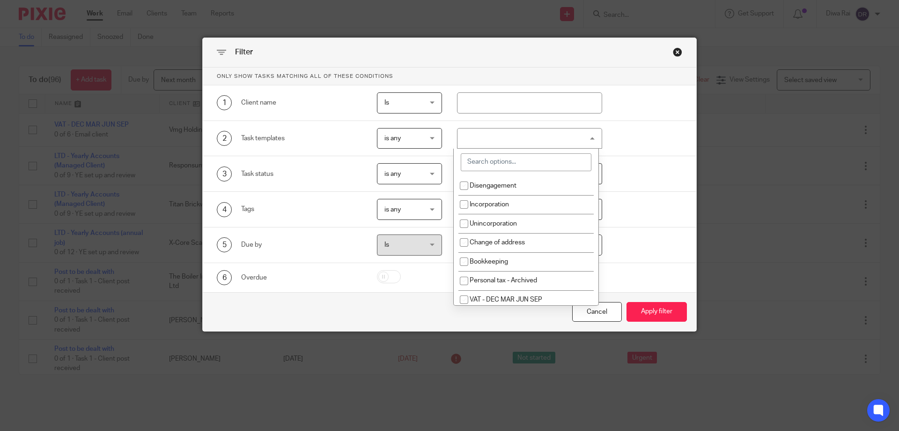
click at [492, 166] on input "search" at bounding box center [526, 162] width 131 height 18
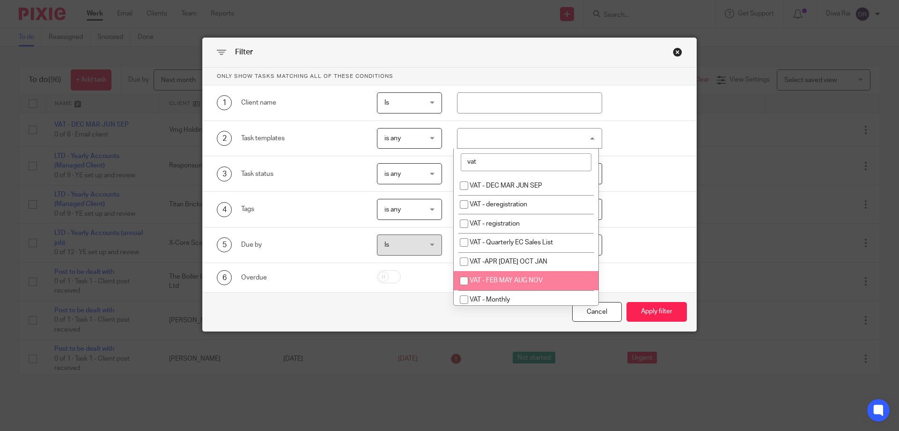
type input "vat"
click at [539, 282] on span "VAT - FEB MAY AUG NOV" at bounding box center [506, 280] width 73 height 7
checkbox input "true"
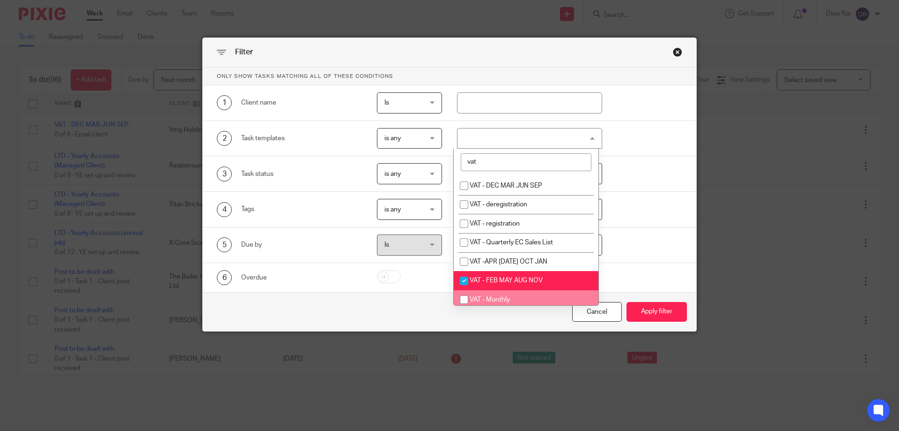
click at [491, 299] on span "VAT - Monthly" at bounding box center [490, 299] width 40 height 7
checkbox input "true"
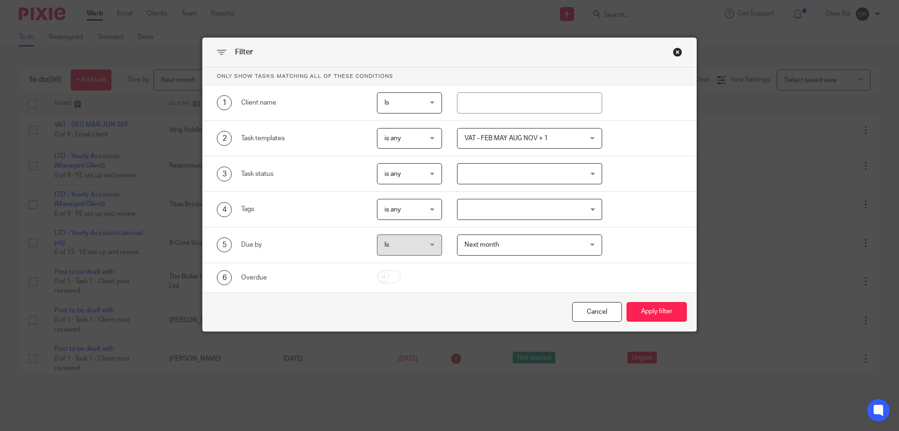
drag, startPoint x: 448, startPoint y: 311, endPoint x: 445, endPoint y: 306, distance: 5.5
click at [446, 309] on div "Cancel Apply filter" at bounding box center [450, 311] width 494 height 39
click at [662, 309] on button "Apply filter" at bounding box center [657, 312] width 60 height 20
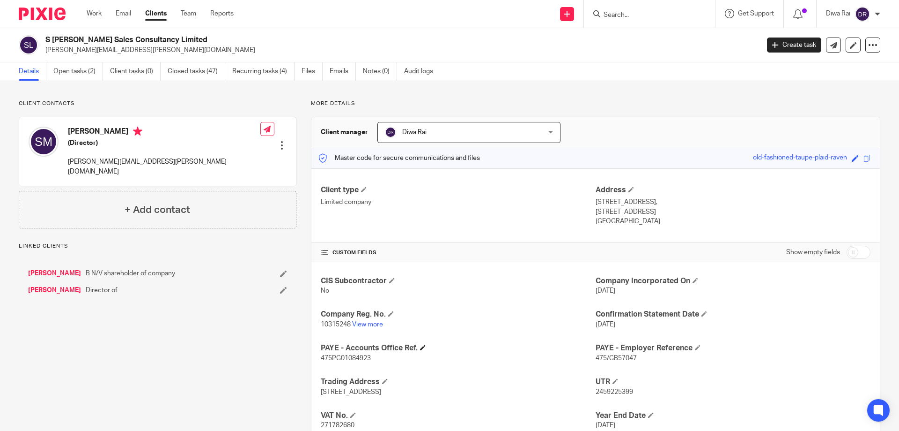
scroll to position [66, 0]
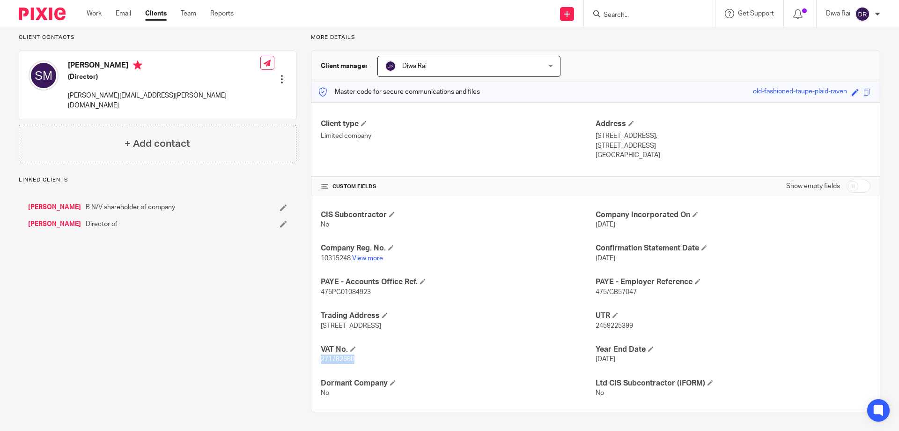
drag, startPoint x: 359, startPoint y: 362, endPoint x: 319, endPoint y: 357, distance: 40.2
click at [321, 360] on p "271782680" at bounding box center [458, 358] width 275 height 9
copy span "271782680"
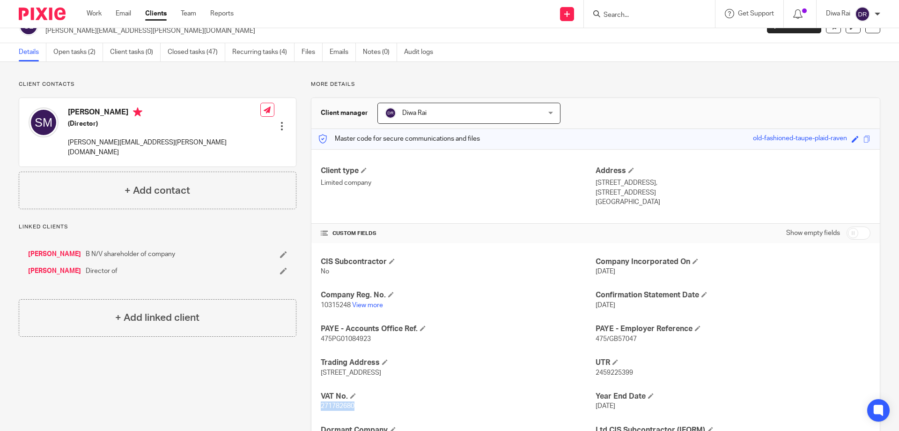
scroll to position [0, 0]
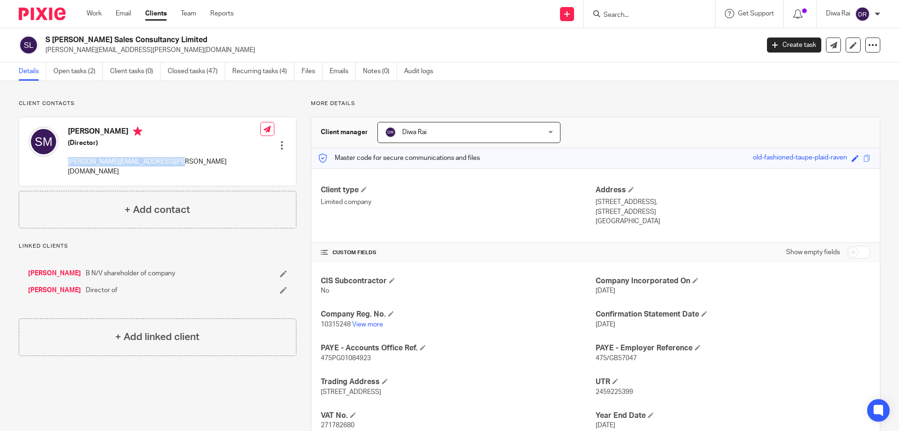
drag, startPoint x: 176, startPoint y: 161, endPoint x: 70, endPoint y: 161, distance: 105.4
click at [65, 162] on div "Steven Mason (Director) steven.mason@bookabuilderuk.com" at bounding box center [145, 151] width 232 height 59
copy p "[PERSON_NAME][EMAIL_ADDRESS][PERSON_NAME][DOMAIN_NAME]"
click at [65, 74] on link "Open tasks (2)" at bounding box center [78, 71] width 50 height 18
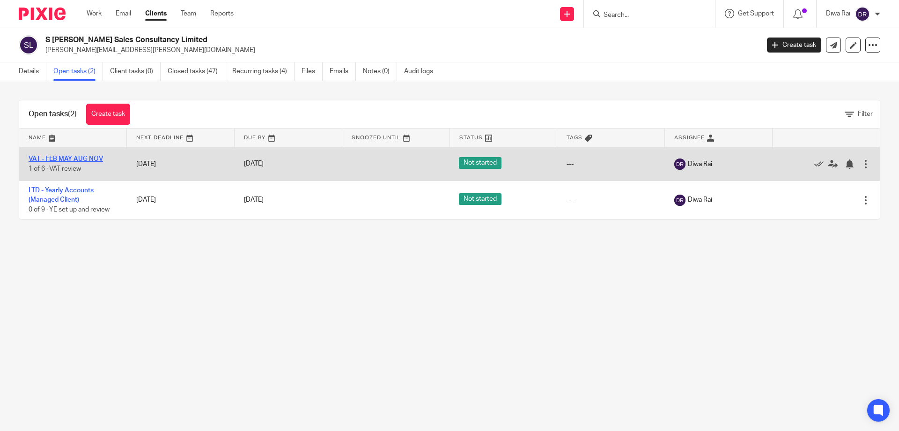
click at [96, 158] on link "VAT - FEB MAY AUG NOV" at bounding box center [66, 159] width 74 height 7
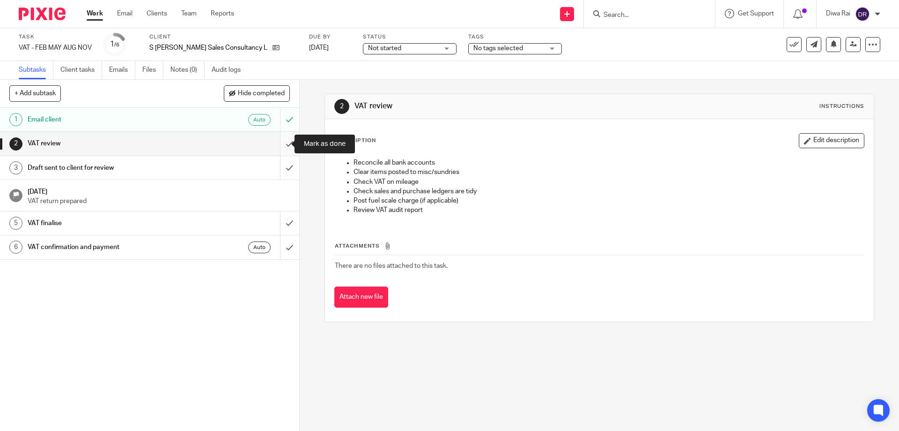
click at [281, 141] on input "submit" at bounding box center [149, 143] width 299 height 23
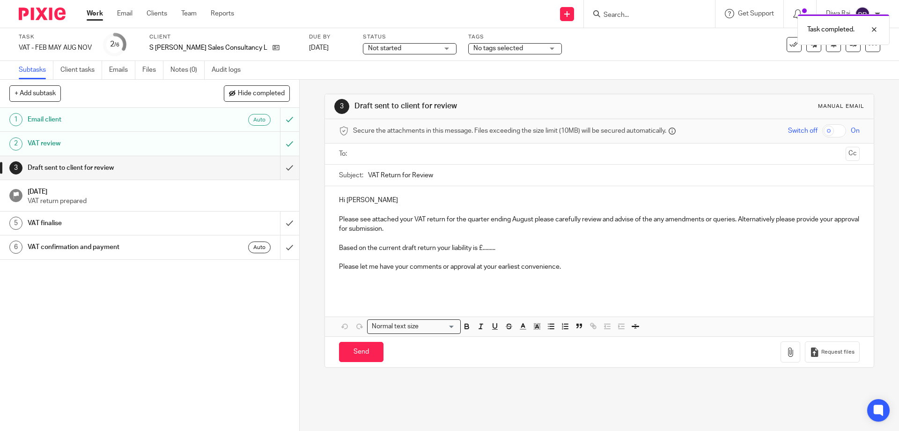
click at [204, 168] on div "Draft sent to client for review" at bounding box center [149, 168] width 243 height 14
click at [193, 227] on div "VAT finalise" at bounding box center [149, 223] width 243 height 14
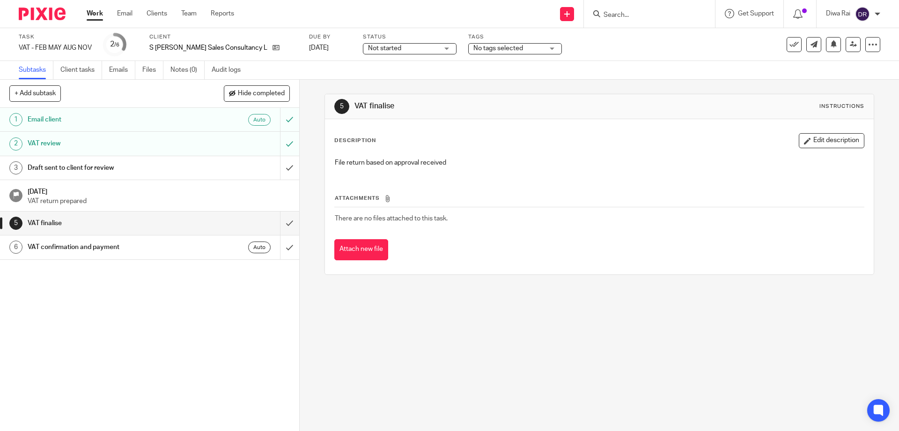
click at [166, 201] on p "VAT return prepared" at bounding box center [159, 200] width 262 height 9
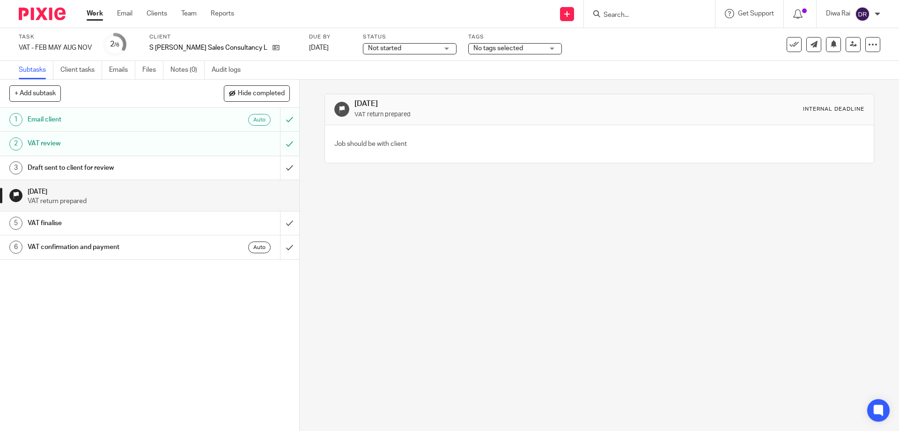
click at [19, 195] on icon at bounding box center [16, 195] width 7 height 7
click at [280, 165] on input "submit" at bounding box center [149, 167] width 299 height 23
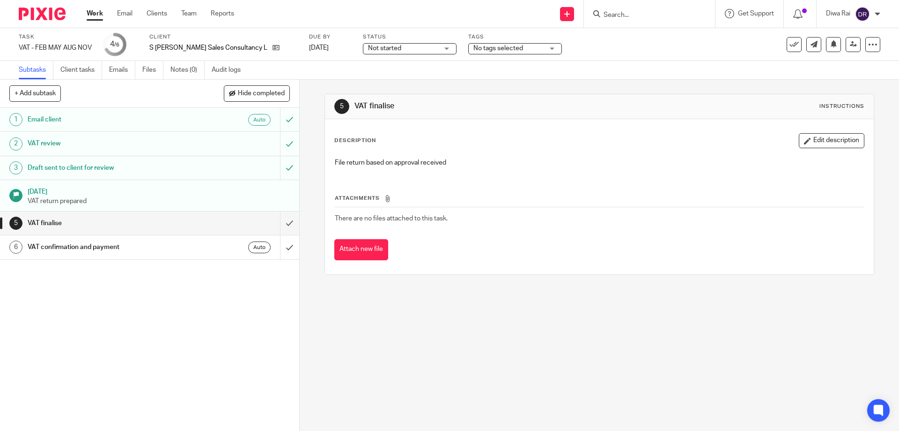
click at [477, 48] on span "No tags selected" at bounding box center [499, 48] width 50 height 7
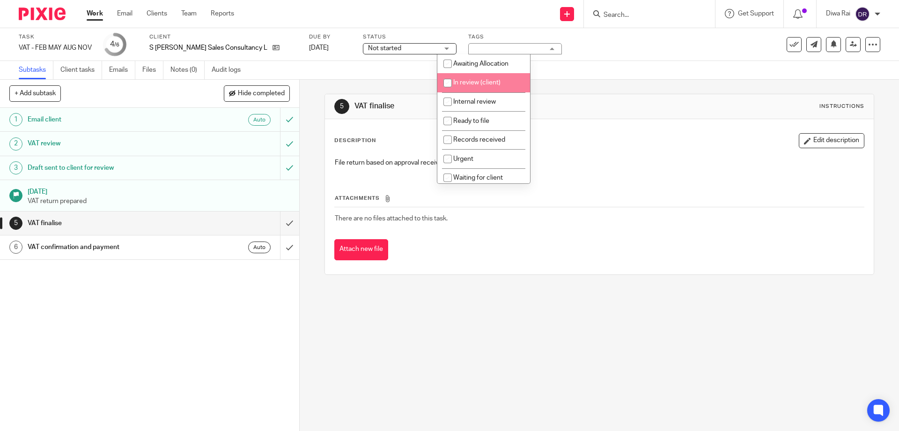
click at [497, 85] on span "In review (client)" at bounding box center [476, 82] width 47 height 7
checkbox input "true"
click at [517, 298] on div "5 VAT finalise Instructions Description Edit description File return based on a…" at bounding box center [600, 255] width 600 height 351
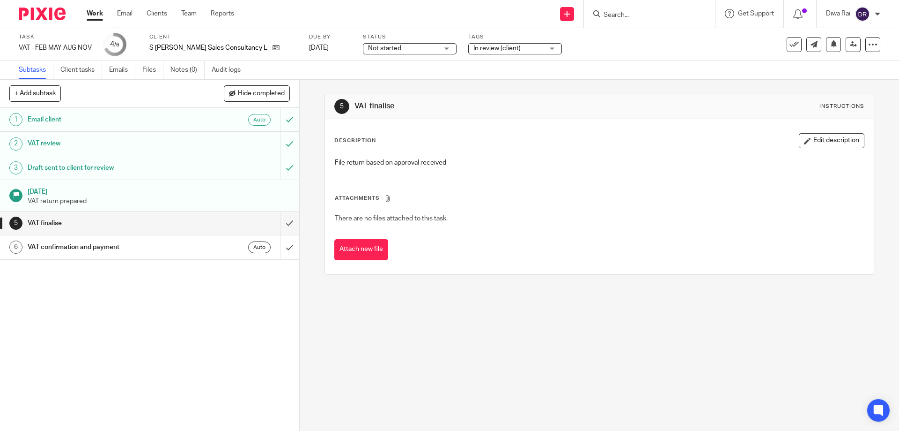
drag, startPoint x: 256, startPoint y: 52, endPoint x: 225, endPoint y: 42, distance: 32.3
click at [254, 51] on div "S [PERSON_NAME] Sales Consultancy Limited" at bounding box center [223, 47] width 148 height 9
click at [273, 47] on icon at bounding box center [276, 47] width 7 height 7
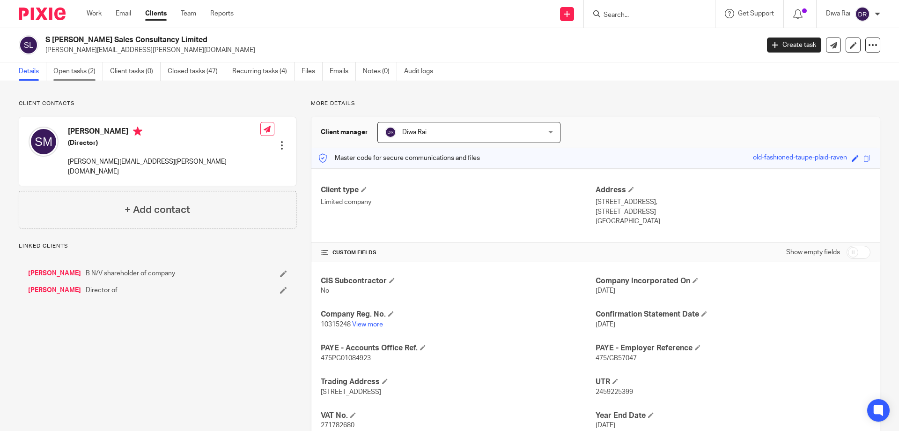
click at [83, 74] on link "Open tasks (2)" at bounding box center [78, 71] width 50 height 18
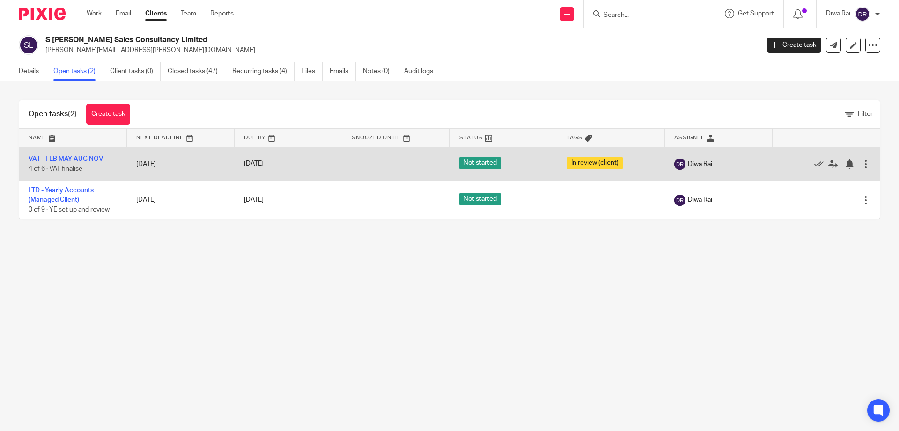
click at [474, 164] on span "Not started" at bounding box center [480, 163] width 43 height 12
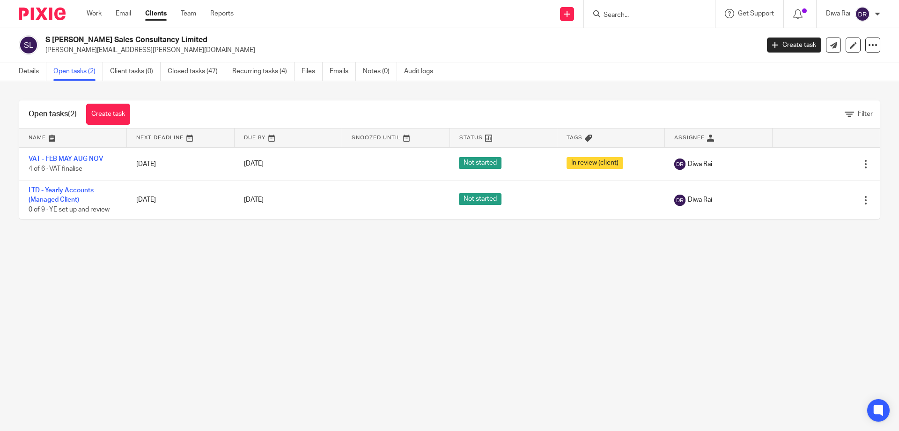
click at [475, 136] on span "Status" at bounding box center [471, 137] width 23 height 5
click at [485, 134] on icon at bounding box center [488, 137] width 7 height 7
drag, startPoint x: 506, startPoint y: 285, endPoint x: 336, endPoint y: 350, distance: 181.9
click at [506, 285] on main "S [PERSON_NAME] Sales Consultancy Limited [PERSON_NAME][EMAIL_ADDRESS][PERSON_N…" at bounding box center [449, 215] width 899 height 431
click at [438, 277] on main "S [PERSON_NAME] Sales Consultancy Limited [PERSON_NAME][EMAIL_ADDRESS][PERSON_N…" at bounding box center [449, 215] width 899 height 431
